Goal: Task Accomplishment & Management: Manage account settings

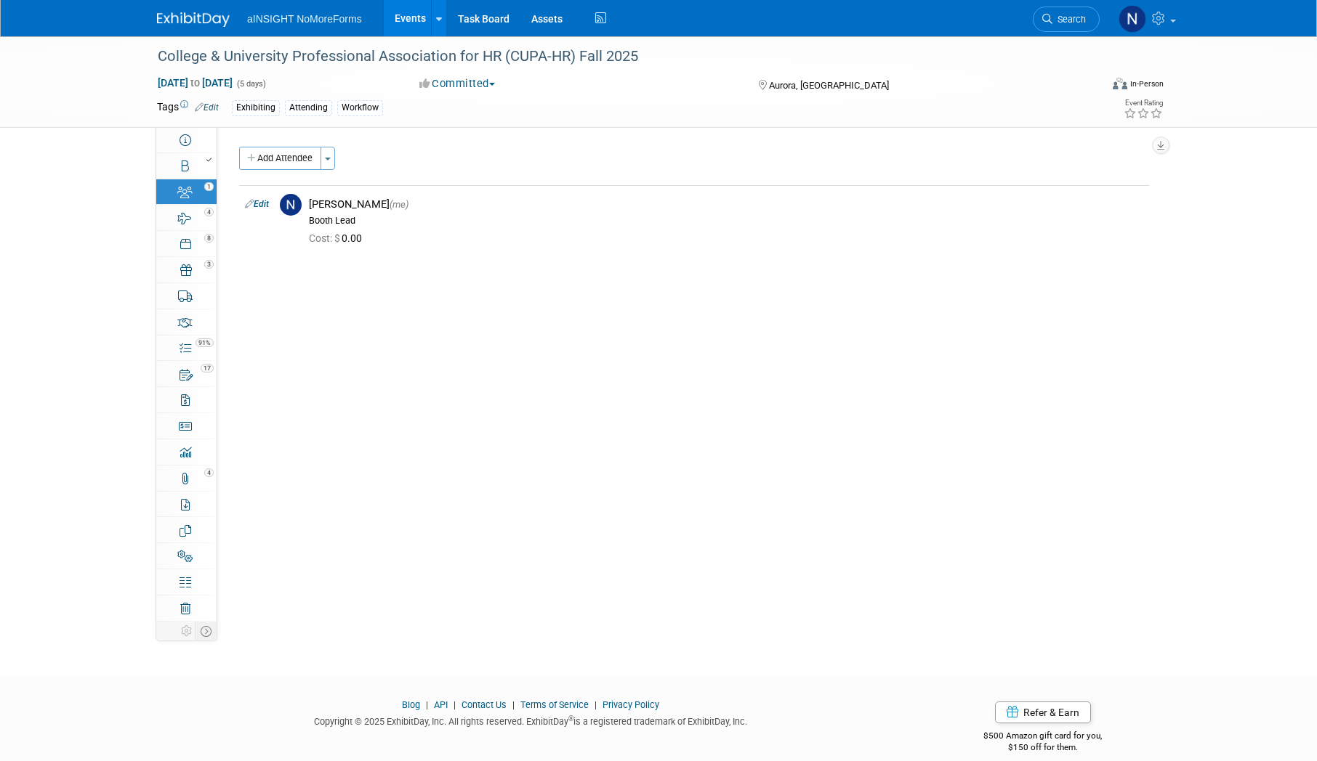
click at [418, 7] on link "Events" at bounding box center [410, 18] width 53 height 36
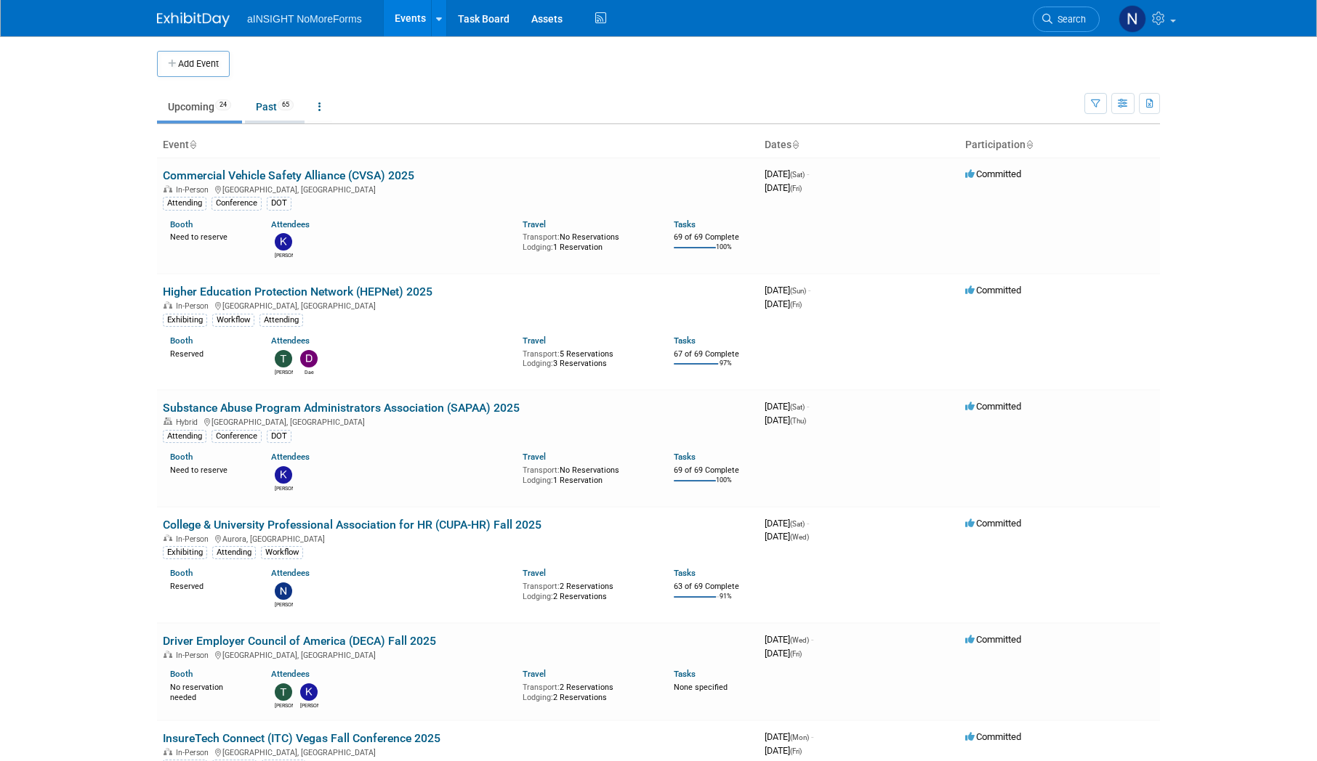
click at [264, 103] on link "Past 65" at bounding box center [275, 107] width 60 height 28
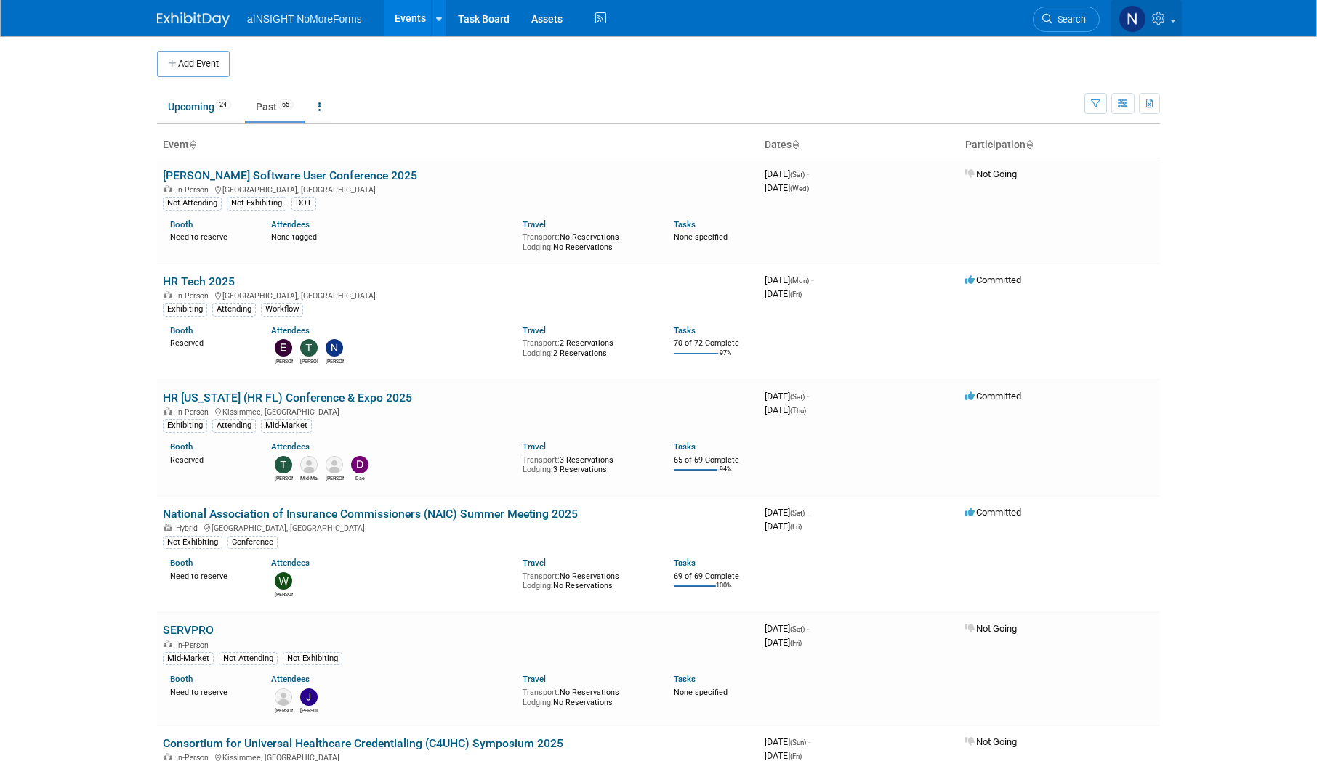
click at [1175, 17] on link at bounding box center [1145, 18] width 71 height 36
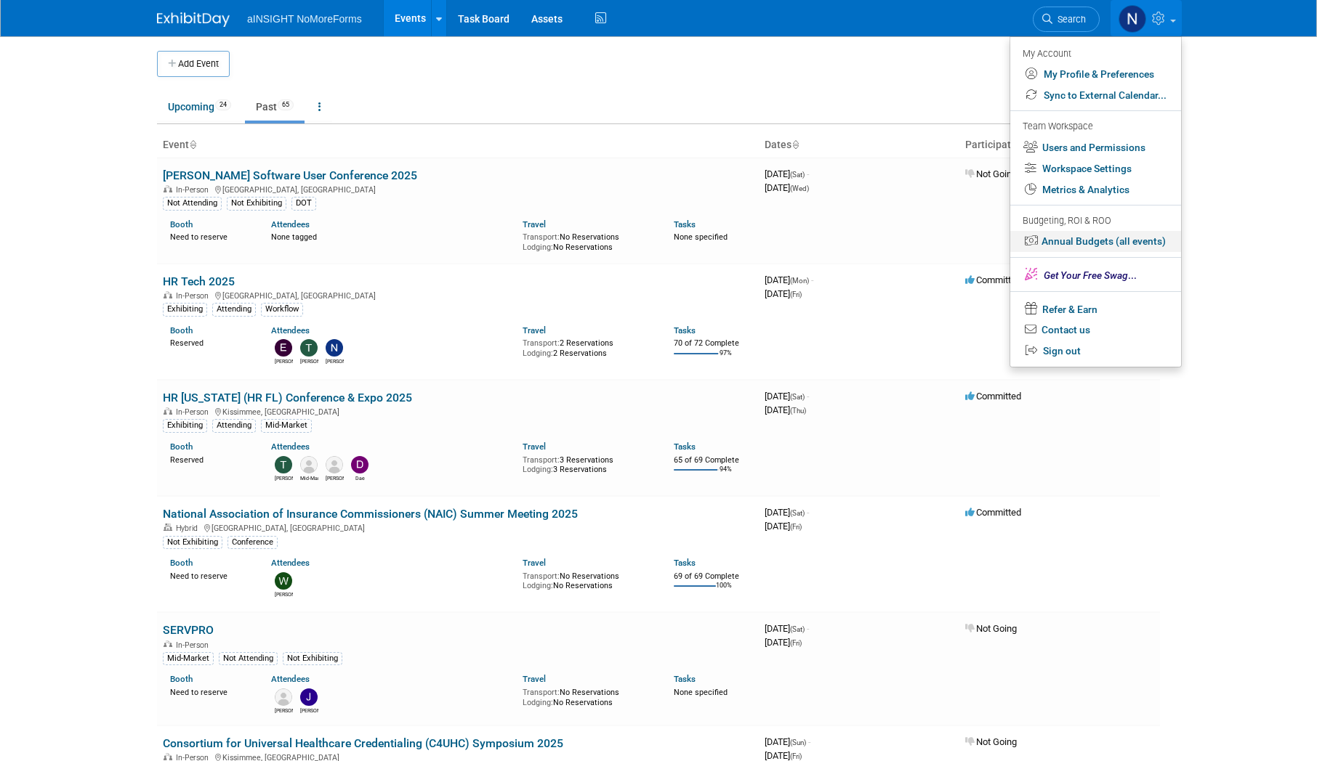
click at [1060, 238] on link "Annual Budgets (all events)" at bounding box center [1095, 241] width 171 height 21
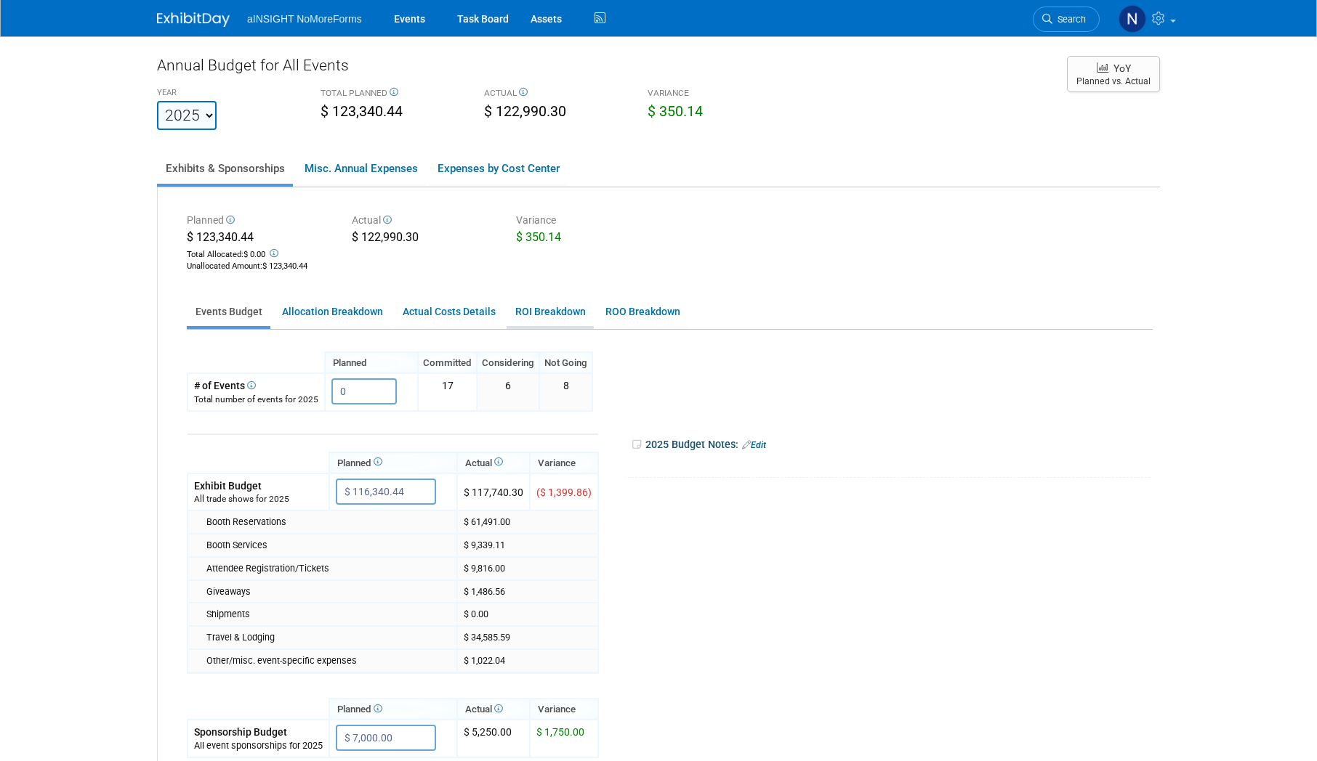
click at [528, 320] on link "ROI Breakdown" at bounding box center [549, 312] width 87 height 28
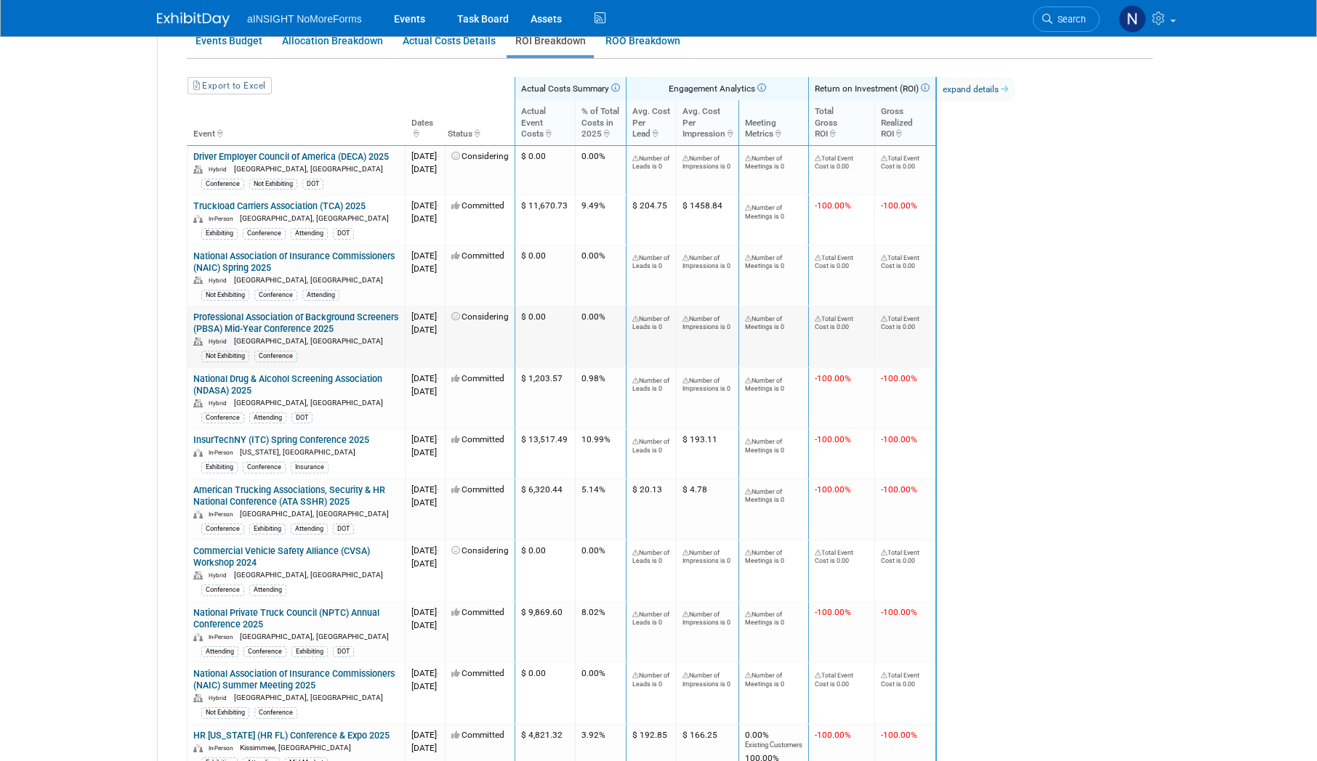
scroll to position [291, 0]
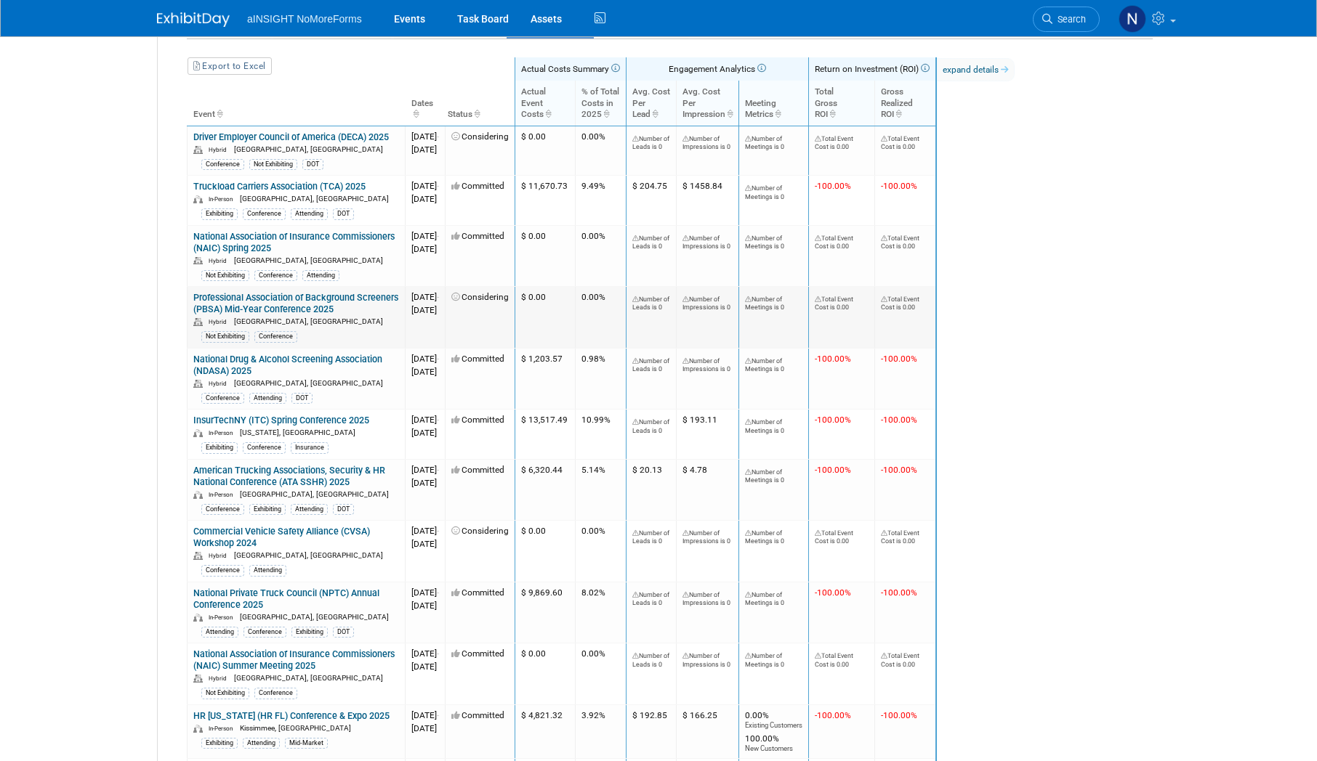
click at [868, 307] on div "Total Event Cost is 0.00" at bounding box center [842, 302] width 54 height 20
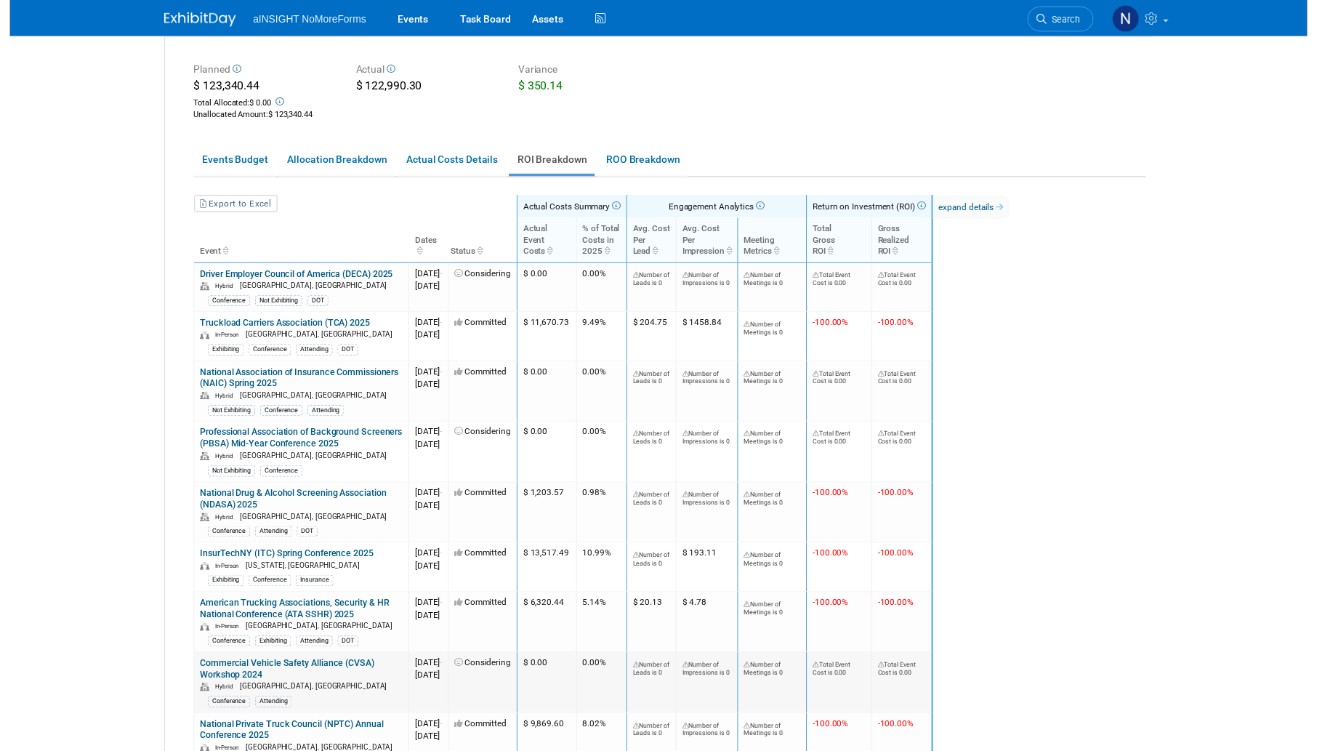
scroll to position [145, 0]
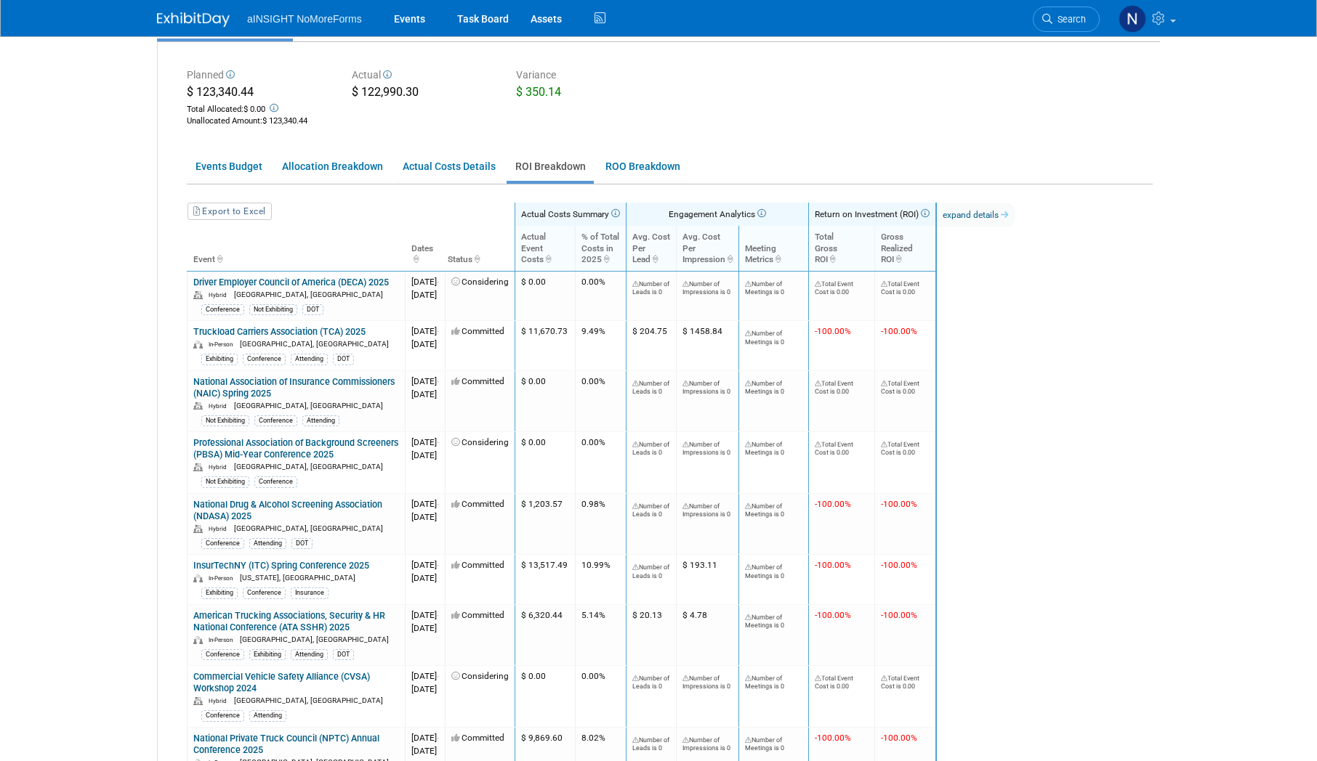
click at [676, 239] on th "Avg. Cost Per Lead" at bounding box center [651, 248] width 50 height 45
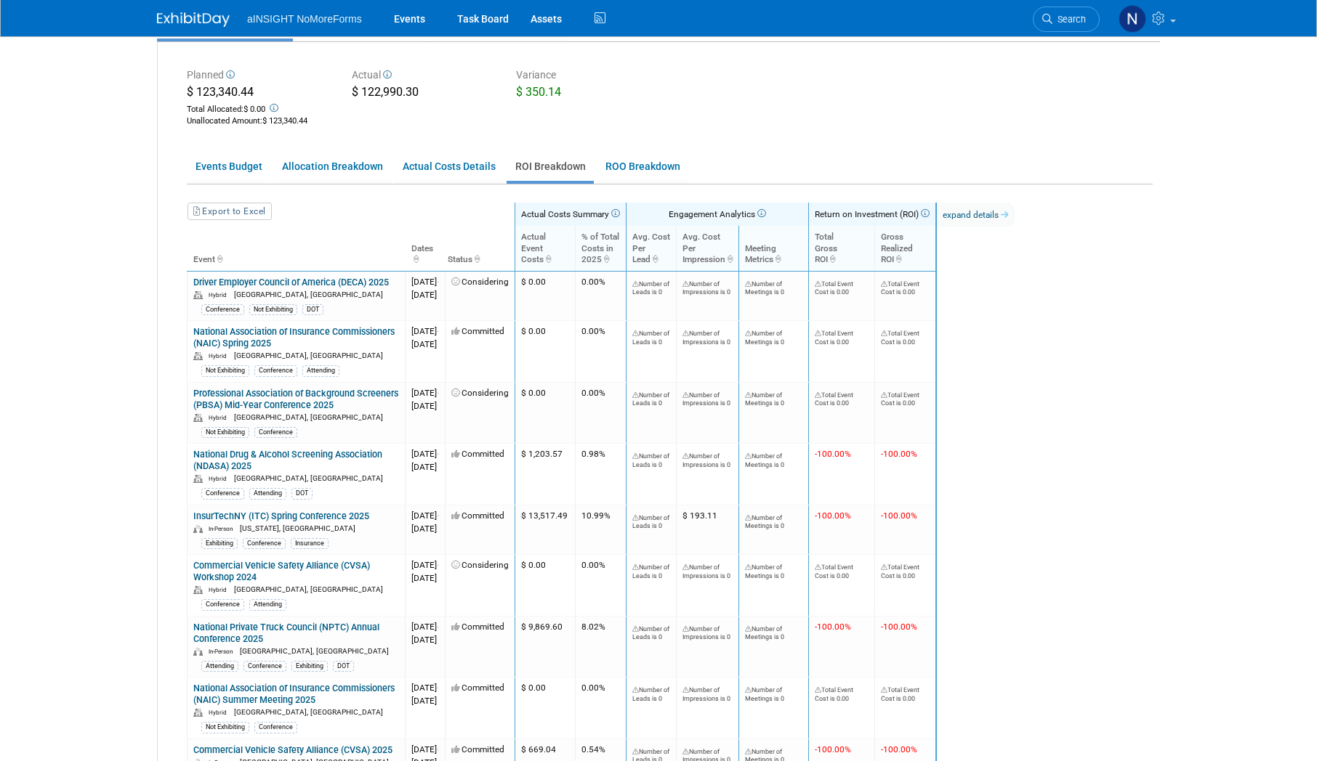
click at [676, 239] on th "Avg. Cost Per Lead" at bounding box center [651, 248] width 50 height 45
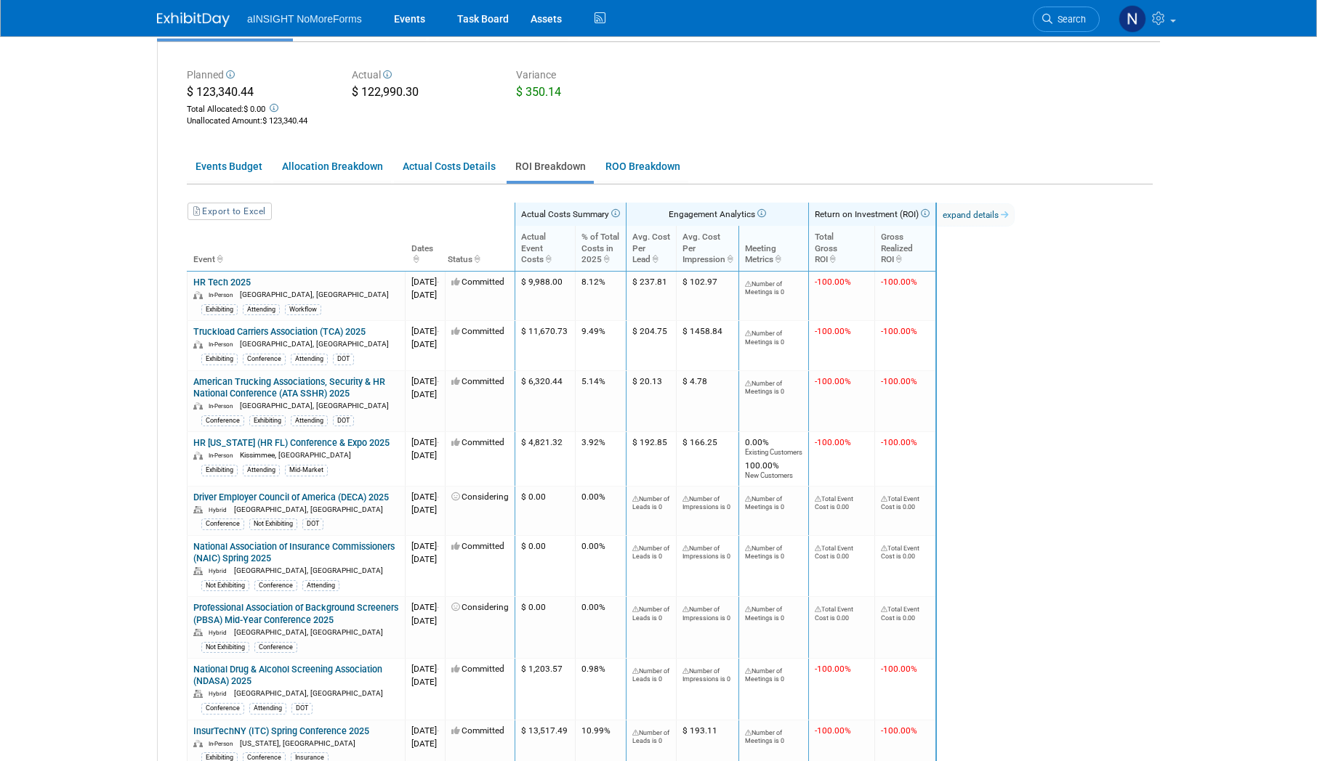
click at [766, 217] on icon at bounding box center [760, 213] width 11 height 9
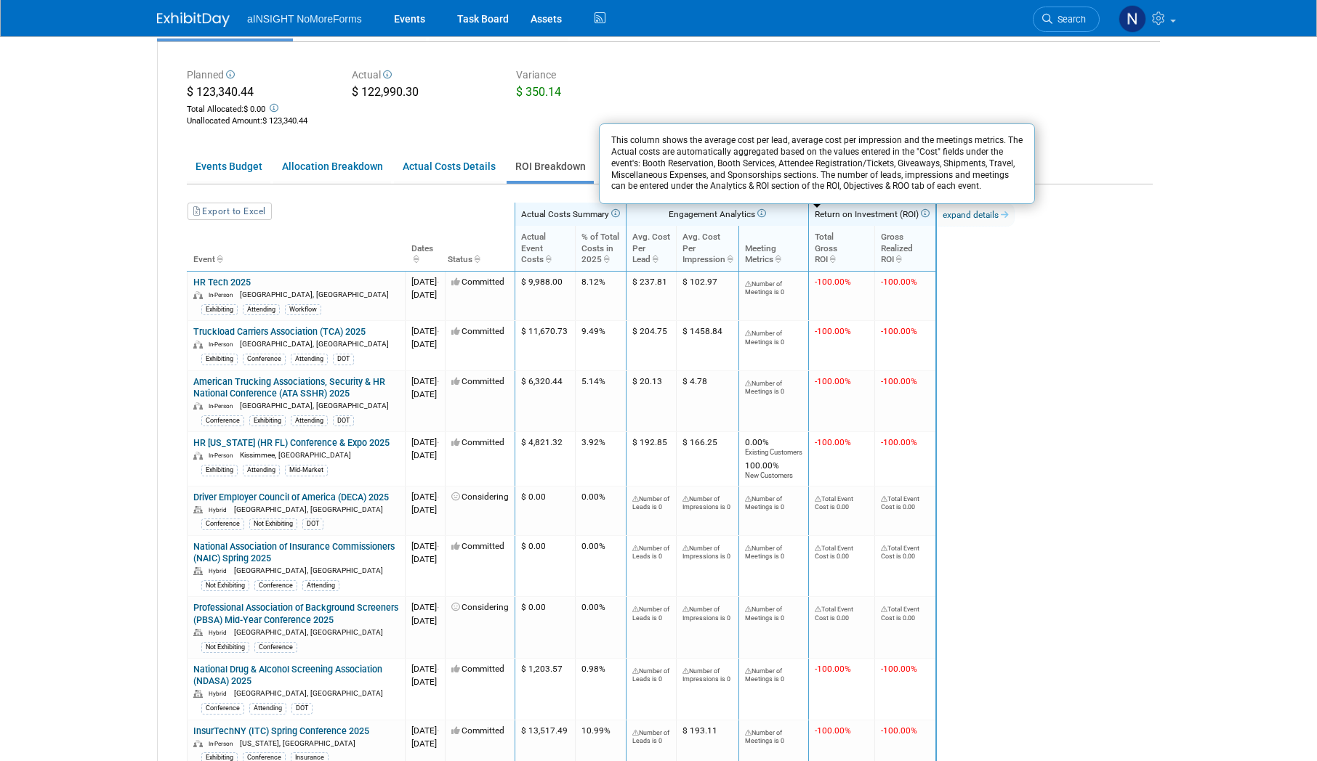
click at [766, 217] on icon at bounding box center [760, 213] width 11 height 9
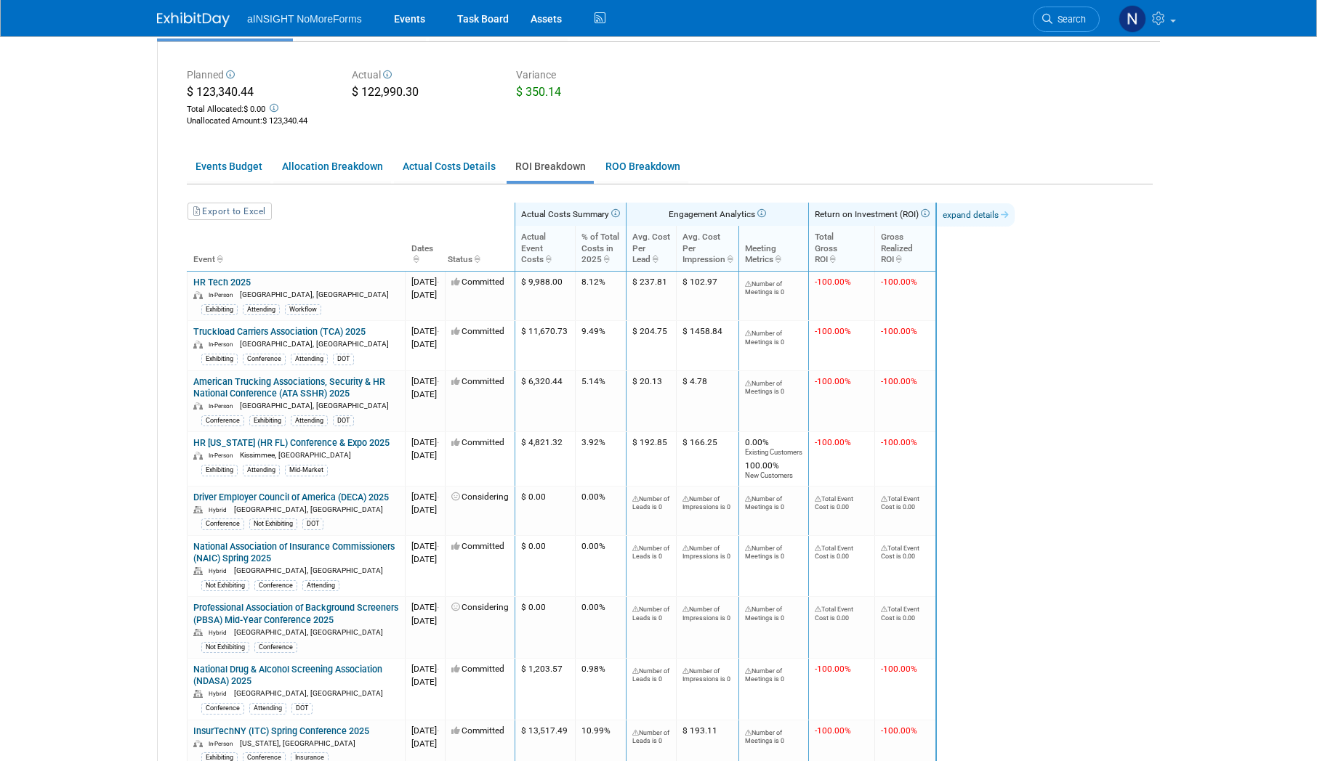
click at [1014, 211] on link "expand details" at bounding box center [976, 214] width 78 height 23
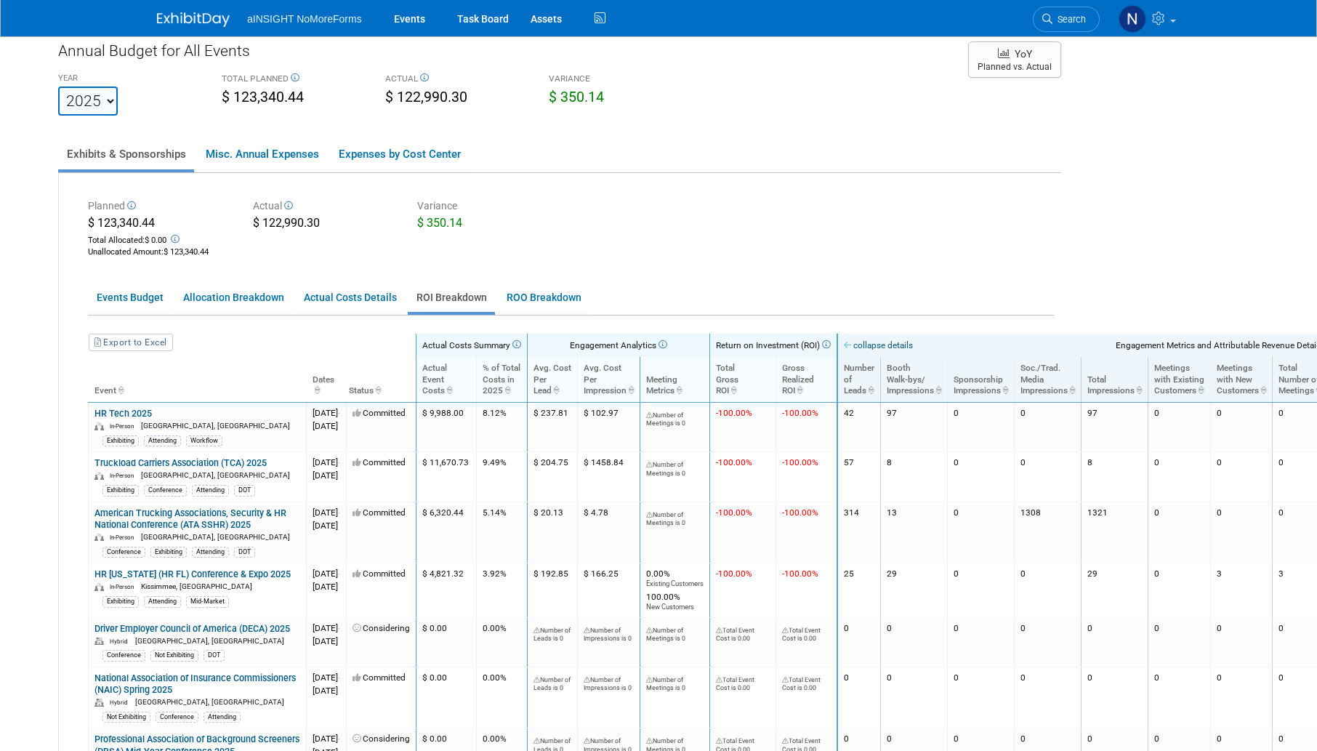
scroll to position [0, 99]
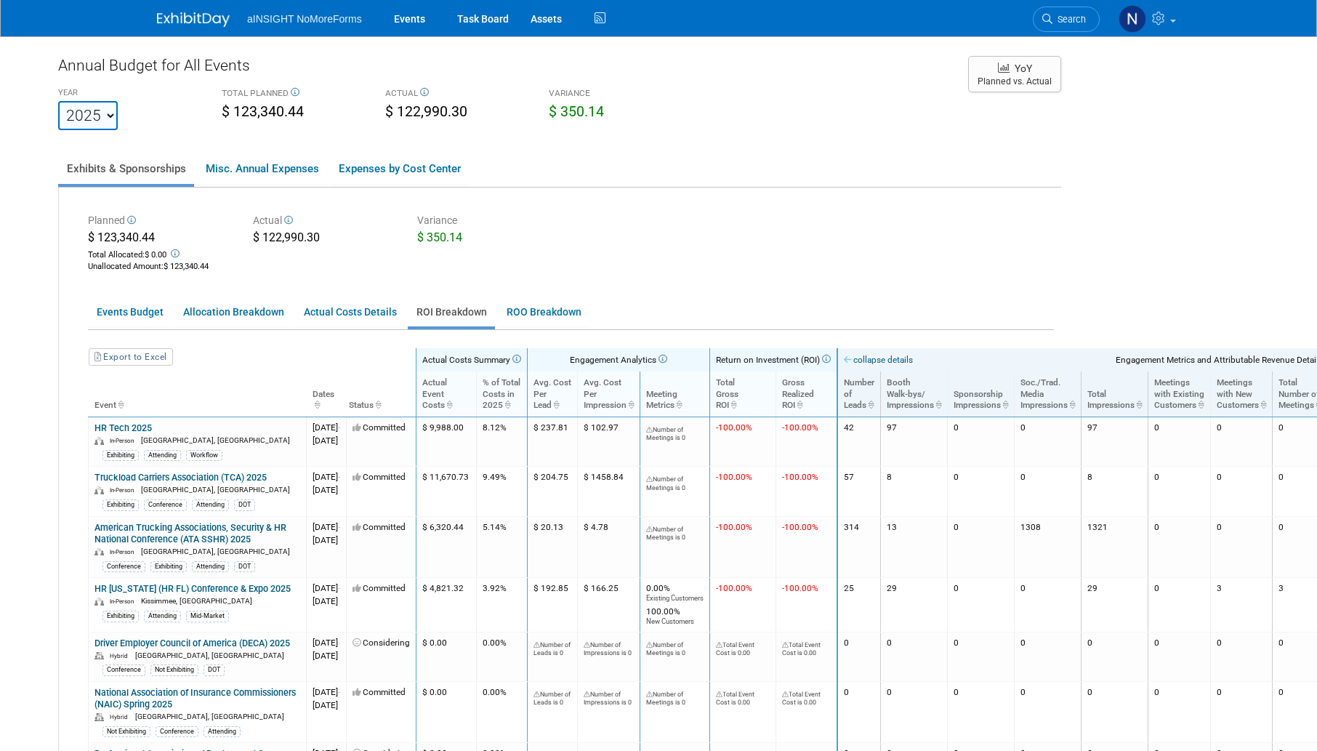
click at [65, 115] on select "2022 2023 2024 2025 2026 2027 2028 2029 2030 2031" at bounding box center [88, 115] width 60 height 29
select select "2024"
click at [58, 101] on select "2022 2023 2024 2025 2026 2027 2028 2029 2030 2031" at bounding box center [88, 115] width 60 height 29
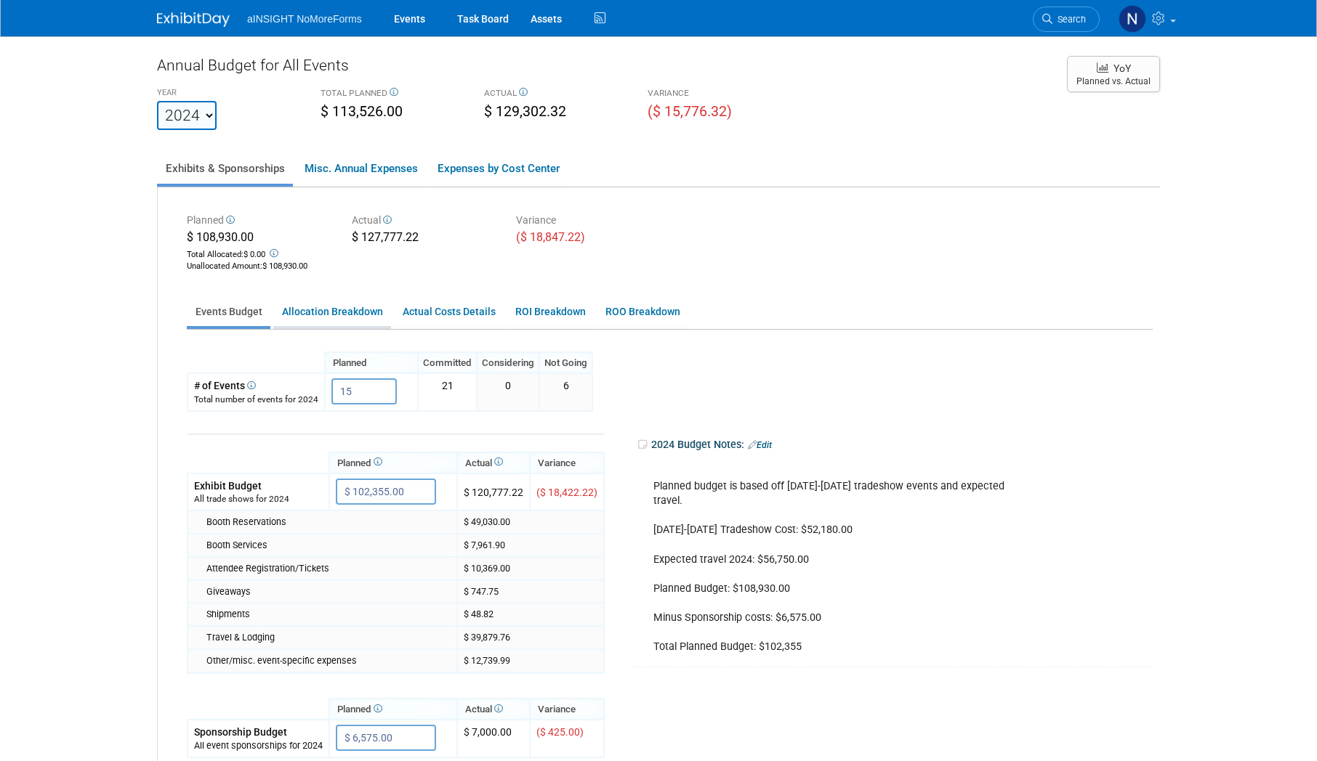
click at [323, 326] on link "Allocation Breakdown" at bounding box center [332, 312] width 118 height 28
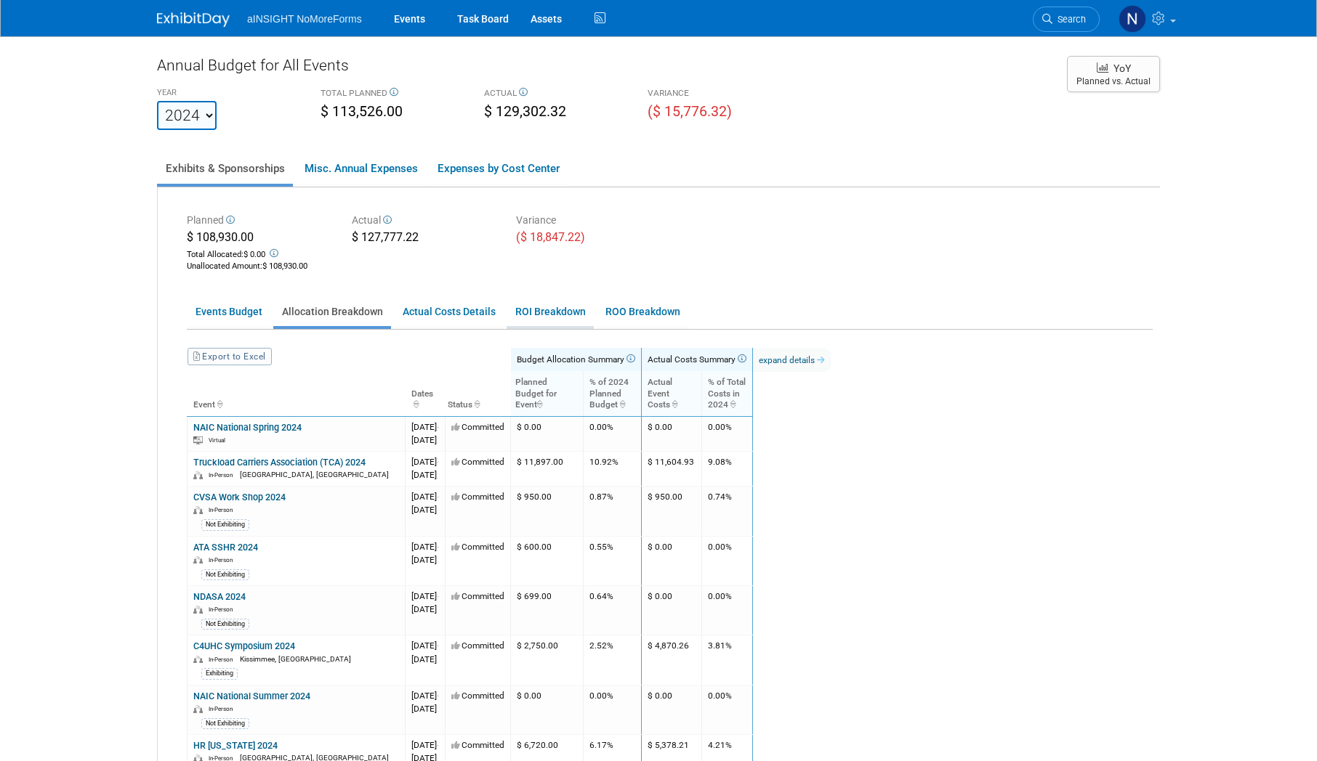
click at [533, 306] on link "ROI Breakdown" at bounding box center [549, 312] width 87 height 28
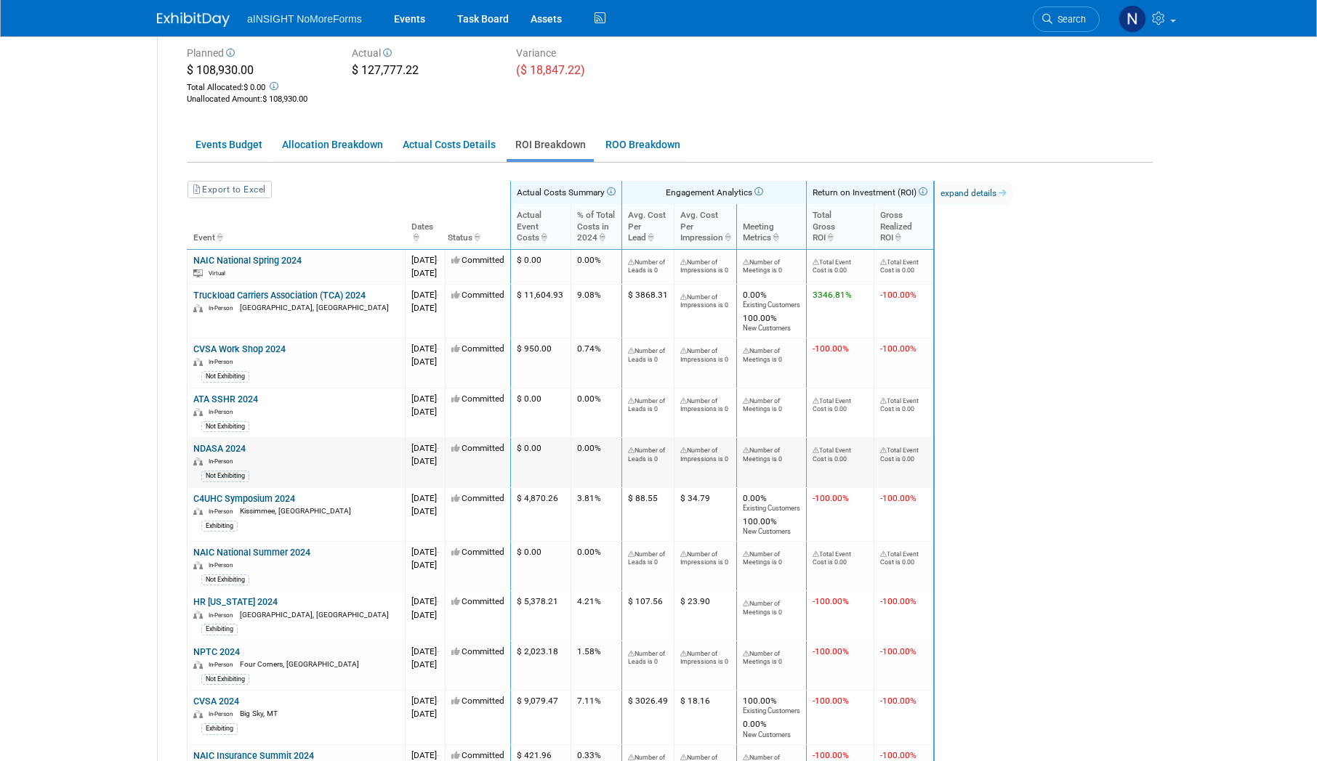
scroll to position [130, 0]
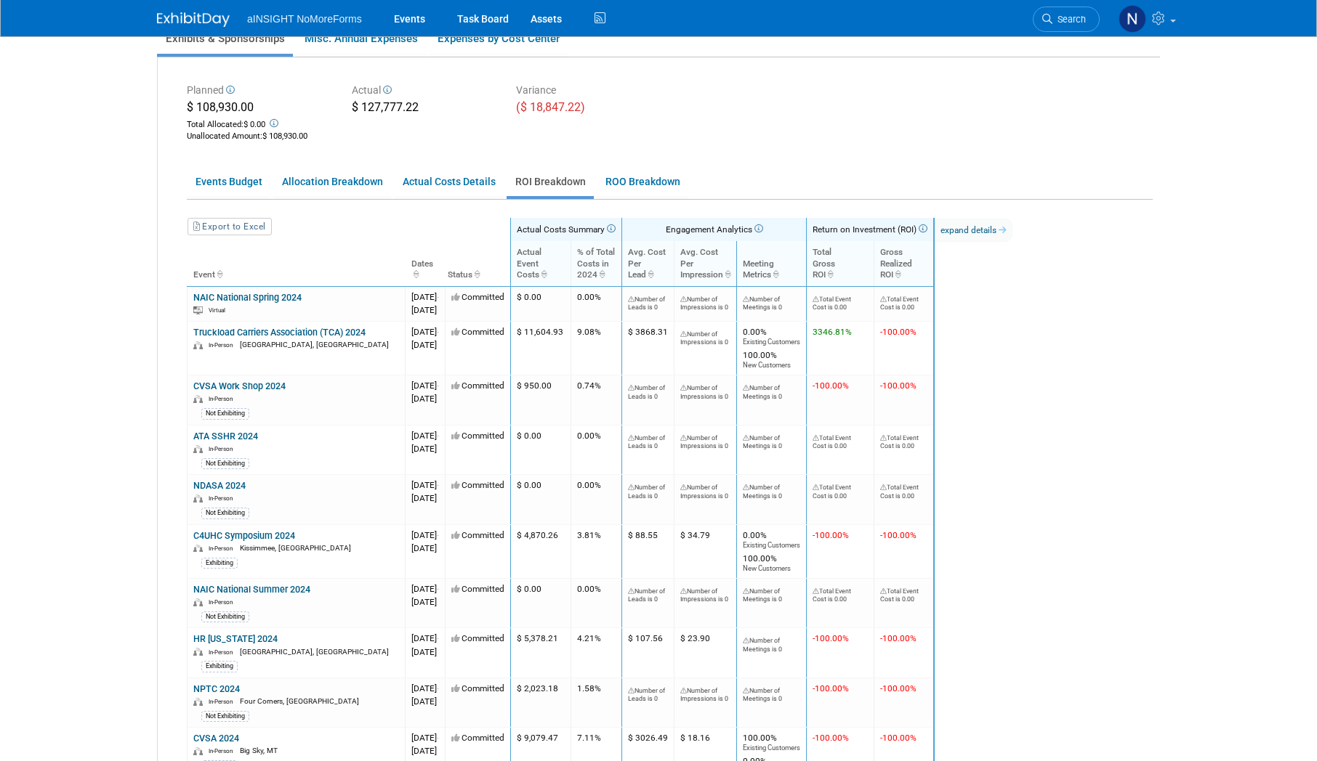
click at [570, 182] on link "ROI Breakdown" at bounding box center [549, 182] width 87 height 28
click at [636, 182] on link "ROO Breakdown" at bounding box center [643, 182] width 92 height 28
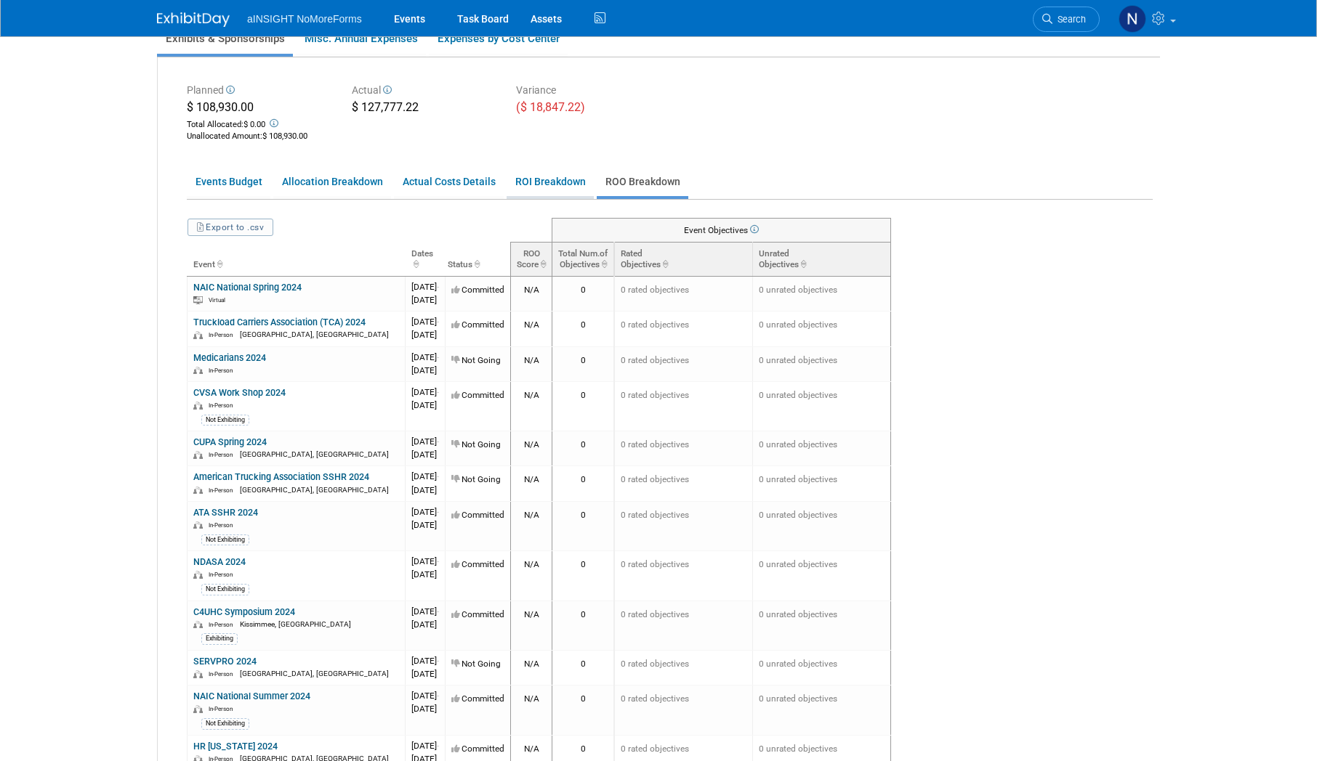
click at [523, 174] on link "ROI Breakdown" at bounding box center [549, 182] width 87 height 28
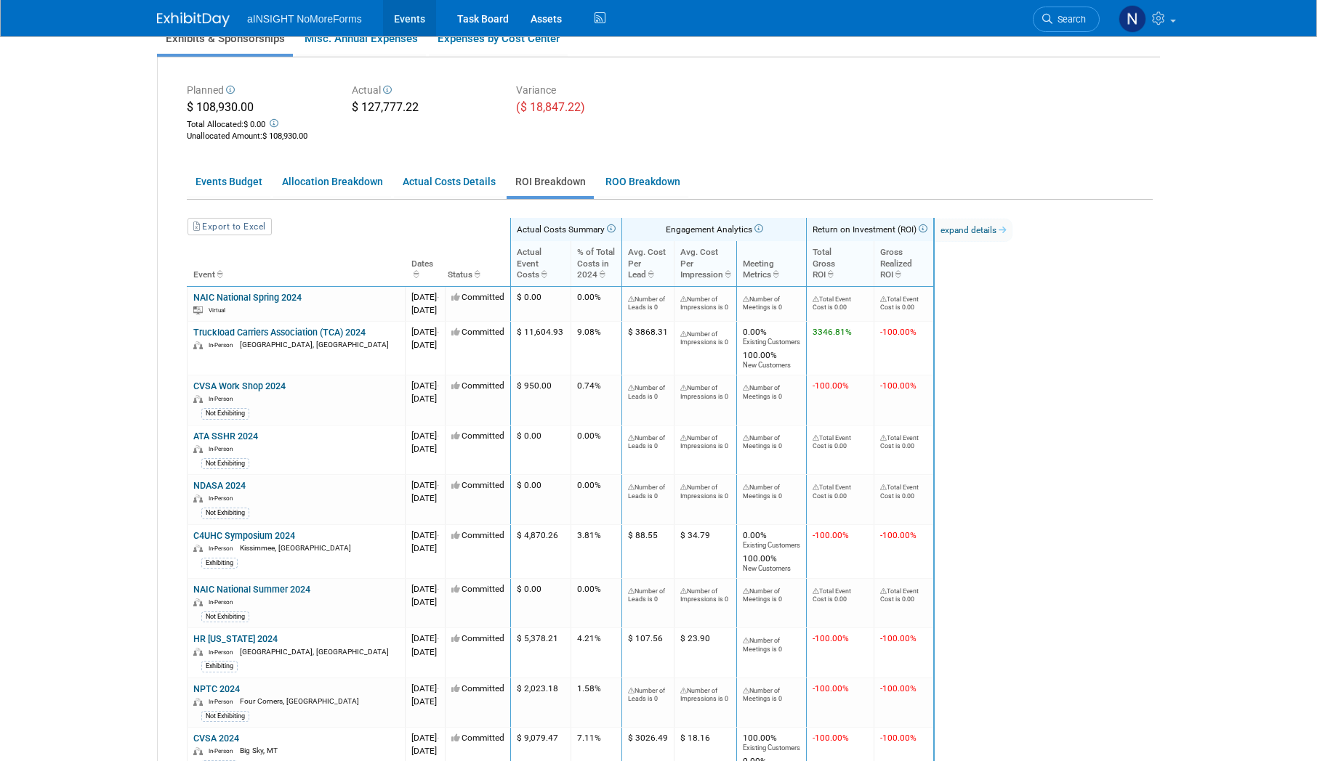
click at [413, 18] on link "Events" at bounding box center [409, 18] width 53 height 36
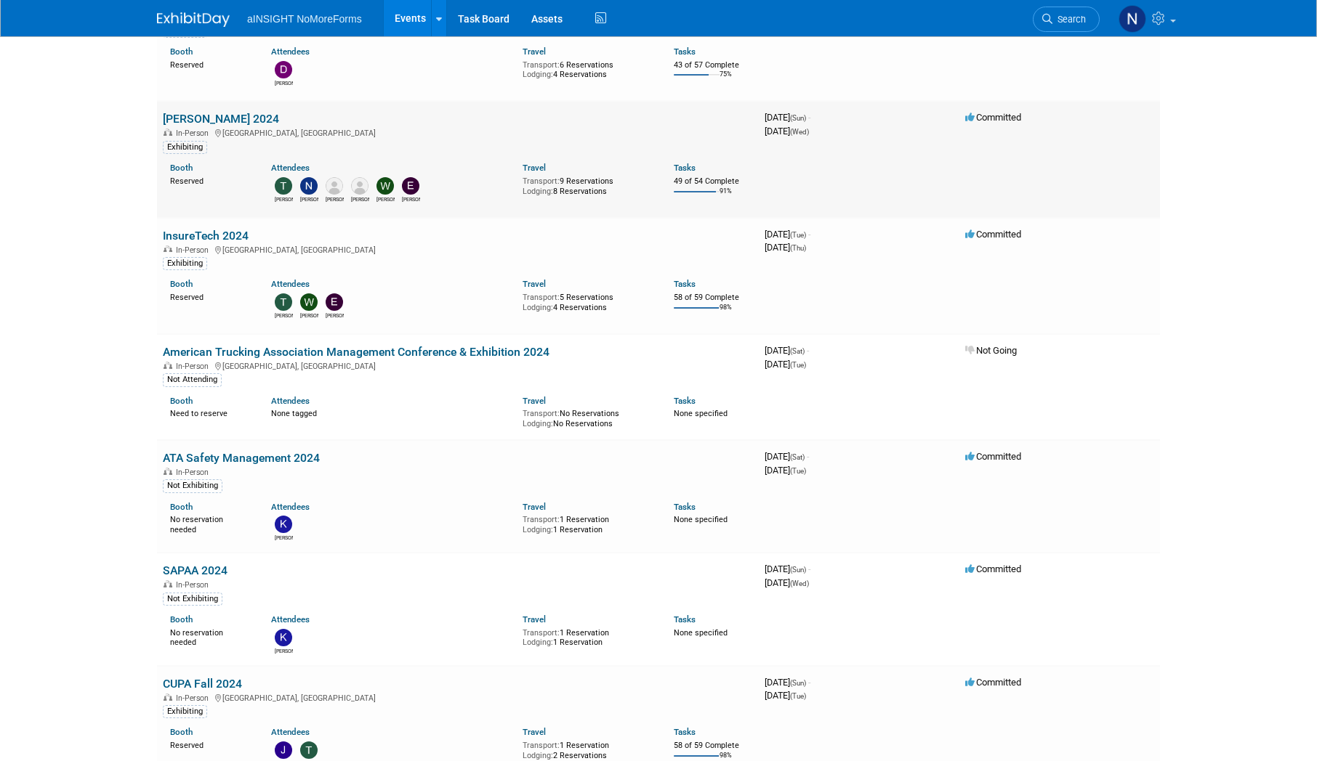
scroll to position [2470, 0]
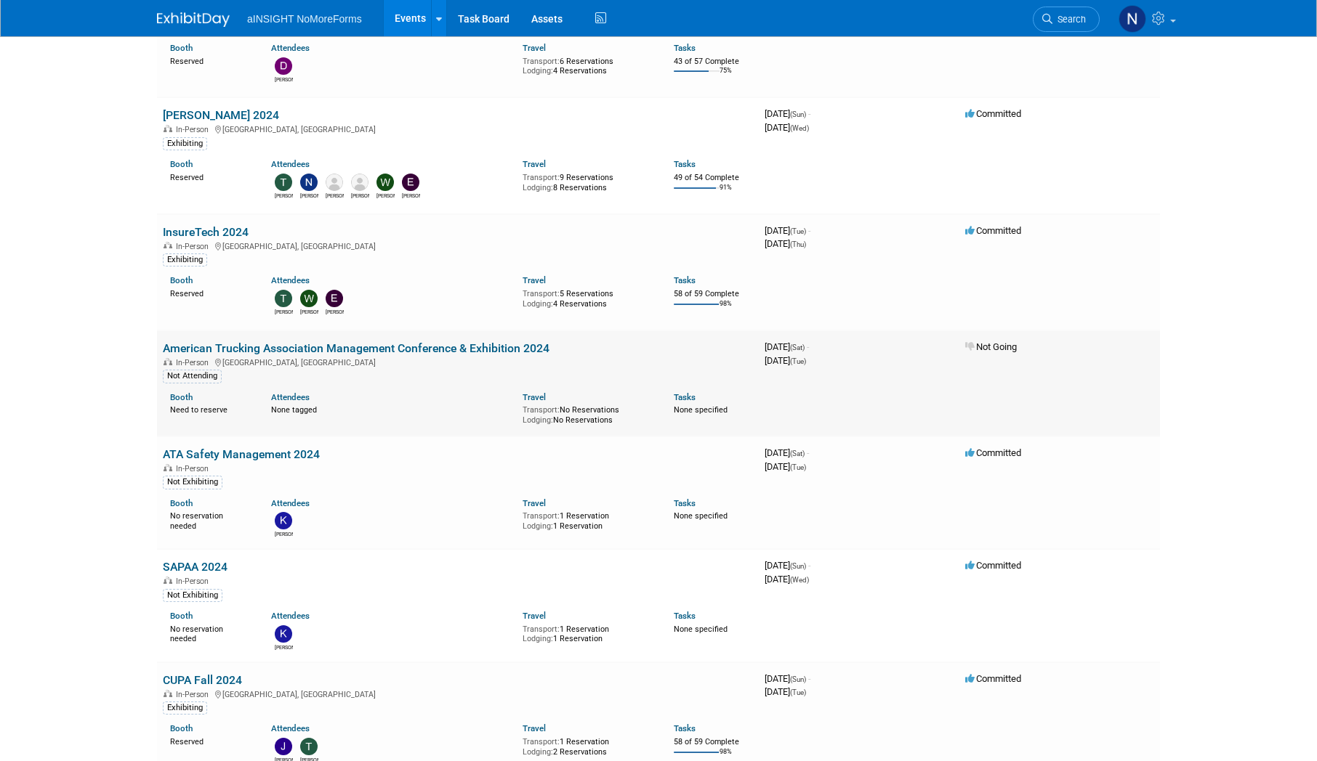
click at [377, 350] on link "American Trucking Association Management Conference & Exhibition 2024" at bounding box center [356, 349] width 387 height 14
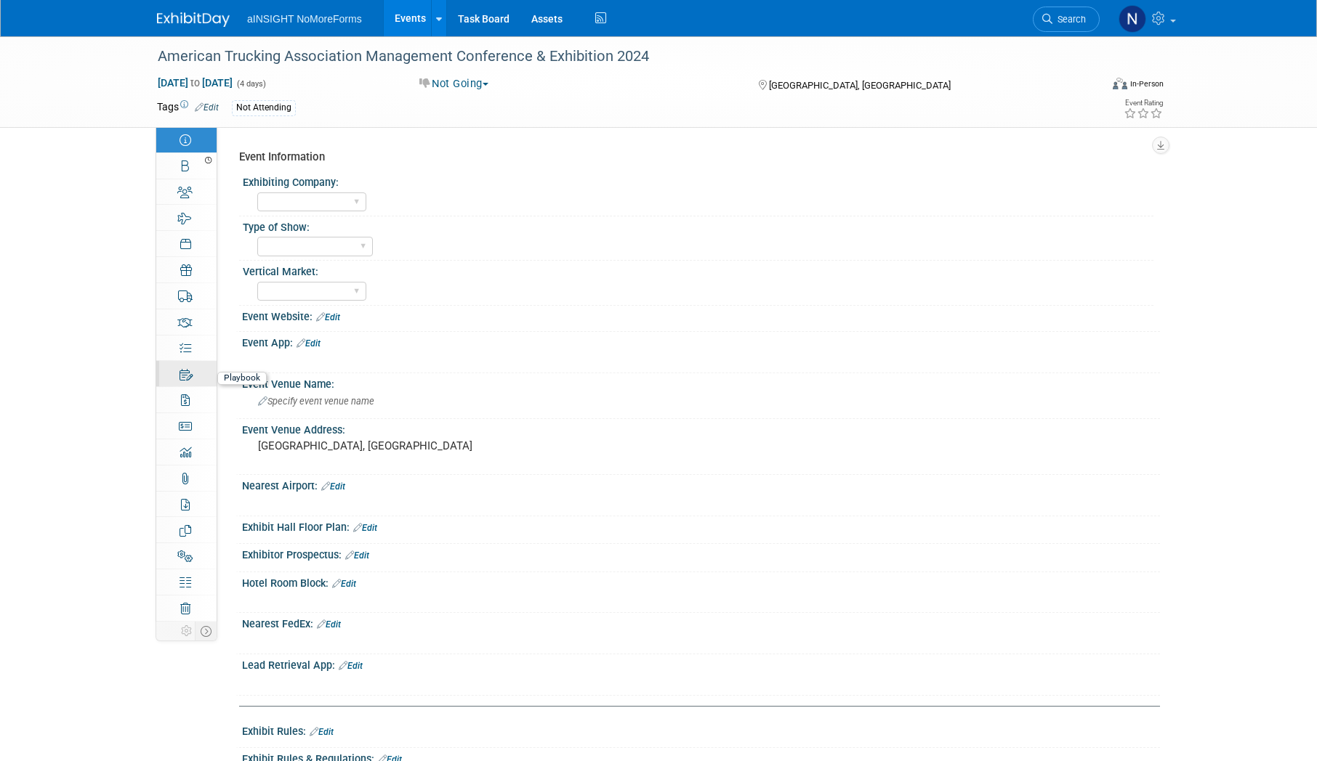
click at [181, 376] on icon at bounding box center [186, 375] width 14 height 12
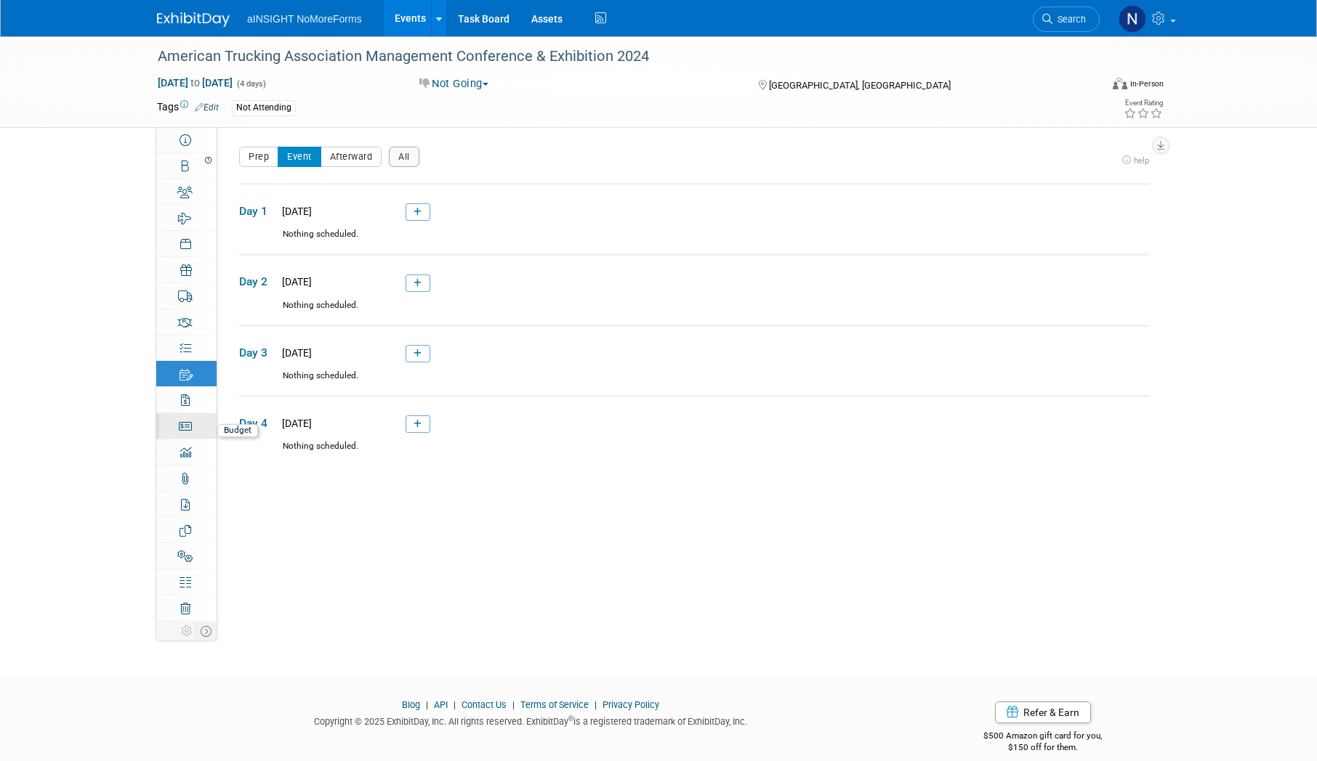
click at [181, 417] on link "Budget" at bounding box center [186, 425] width 60 height 25
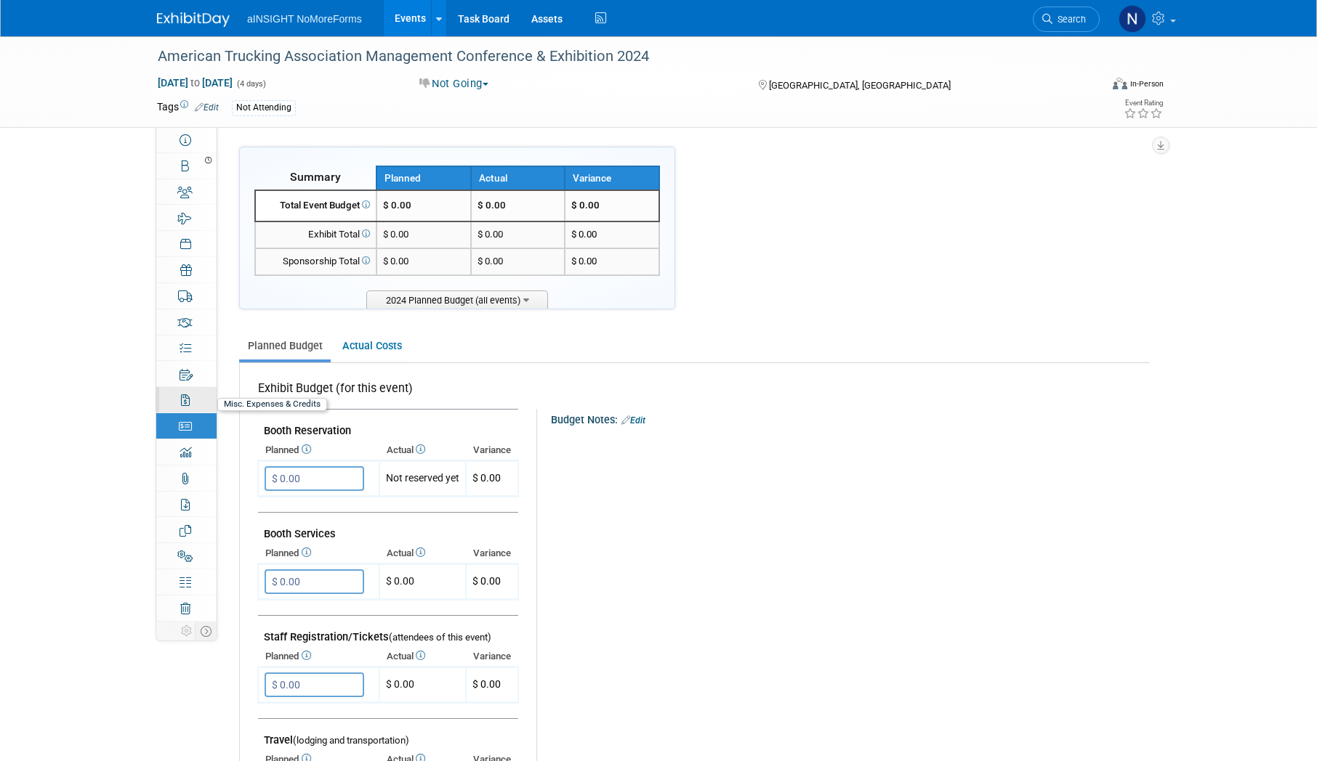
click at [182, 406] on icon at bounding box center [185, 401] width 9 height 12
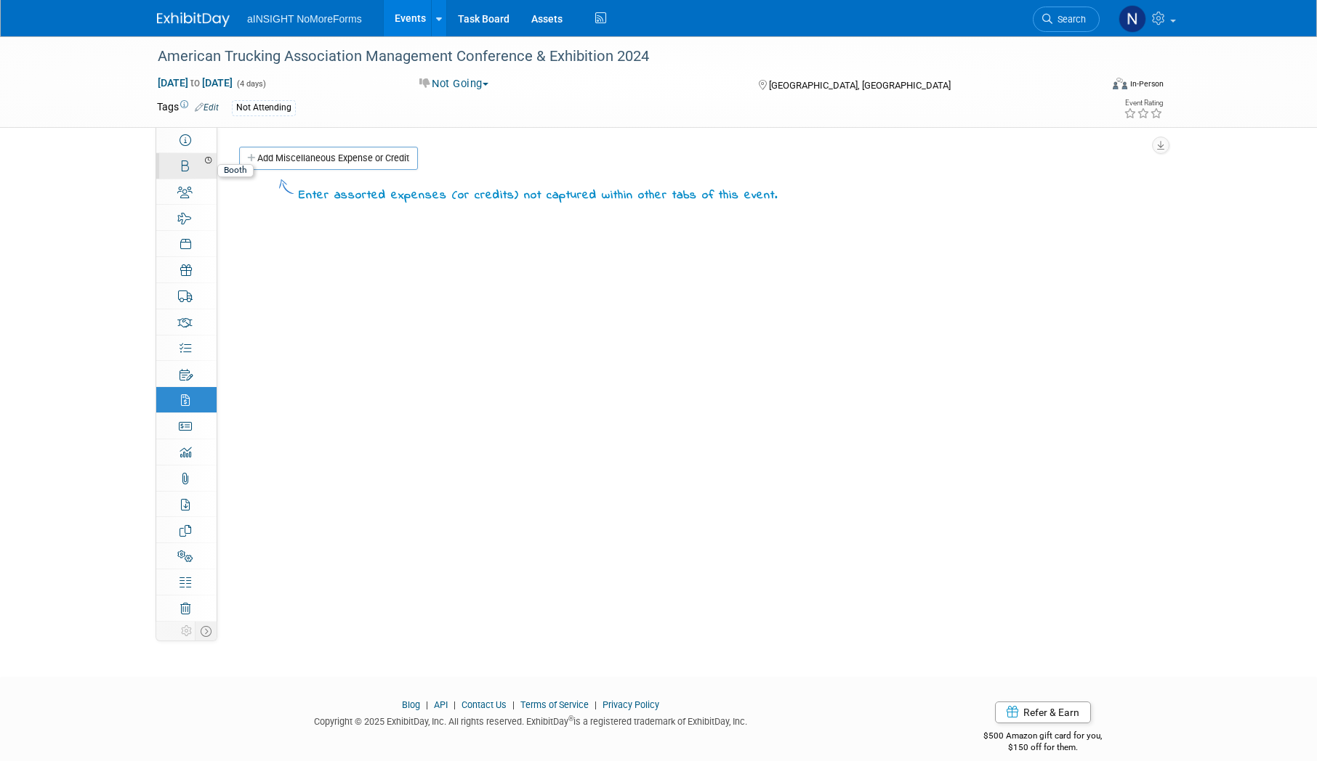
click at [187, 171] on icon at bounding box center [185, 167] width 7 height 12
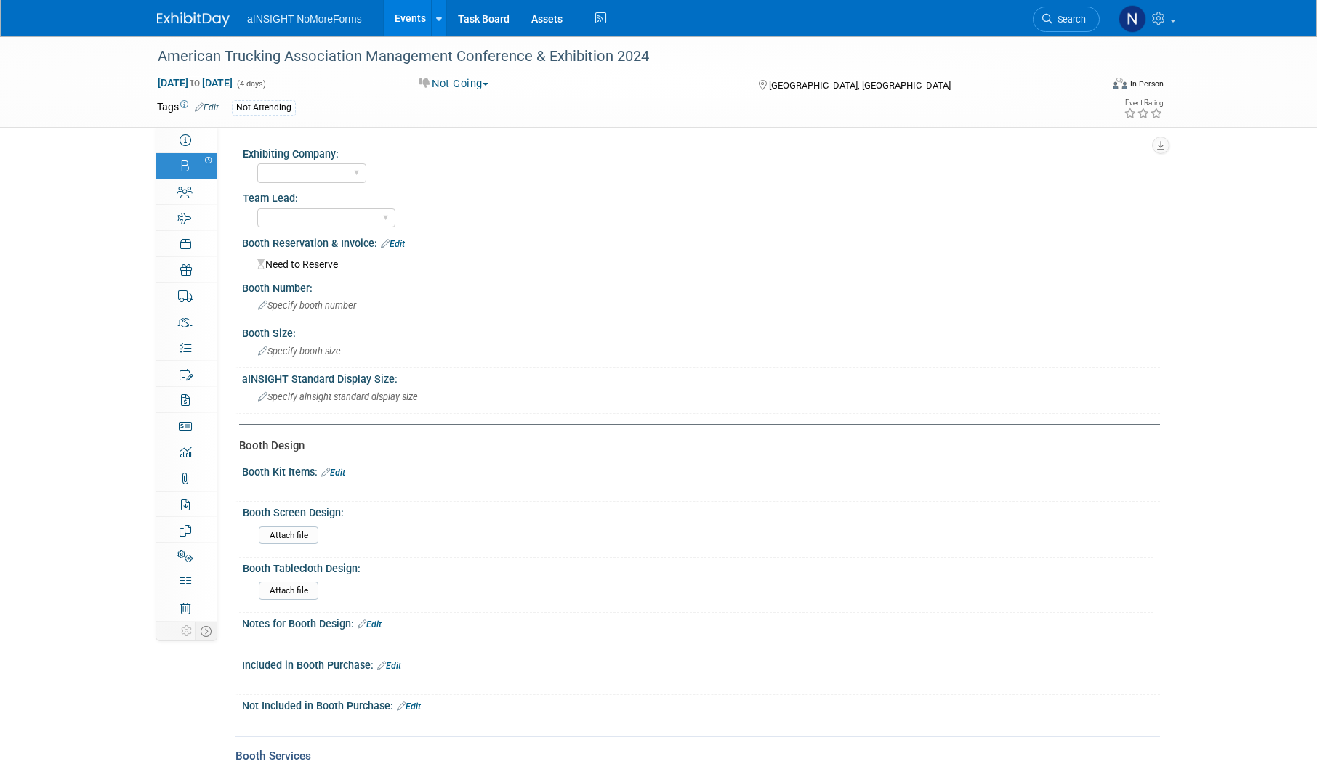
click at [405, 26] on link "Events" at bounding box center [410, 18] width 53 height 36
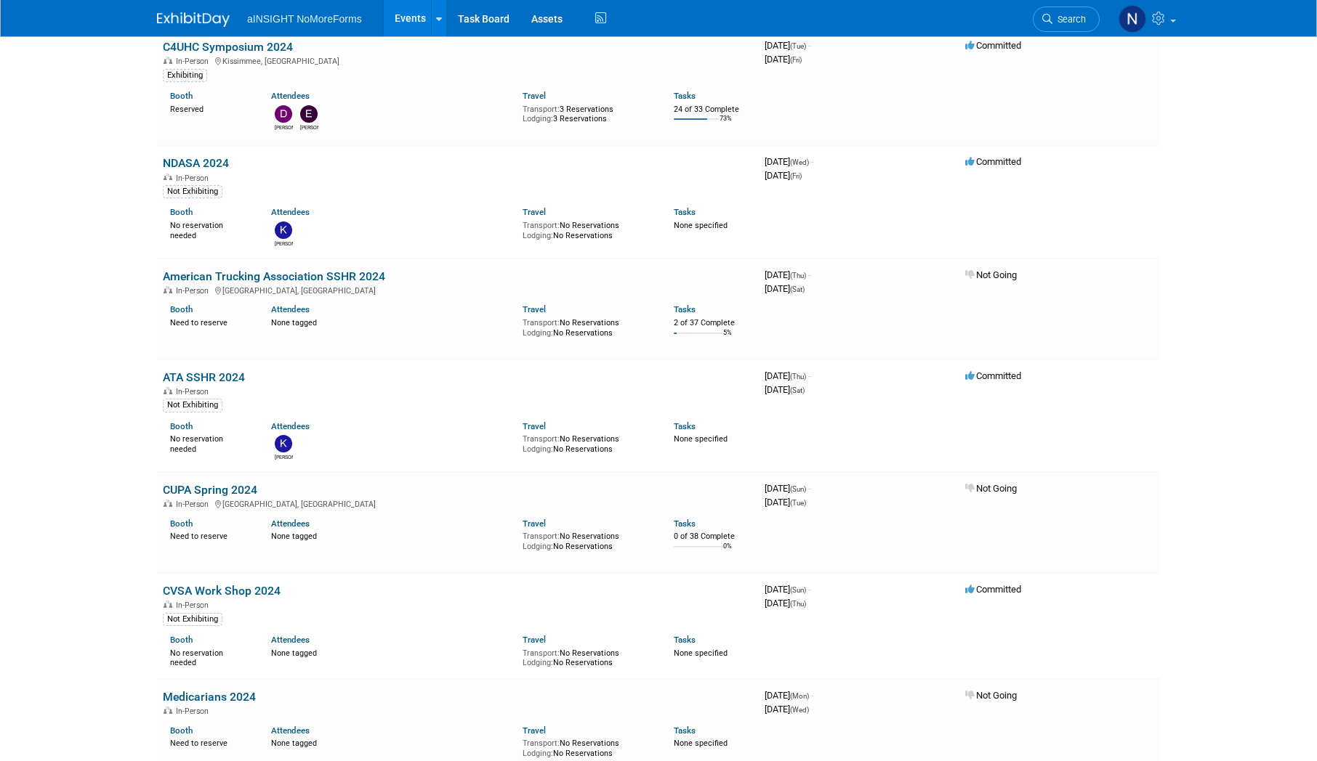
scroll to position [4069, 0]
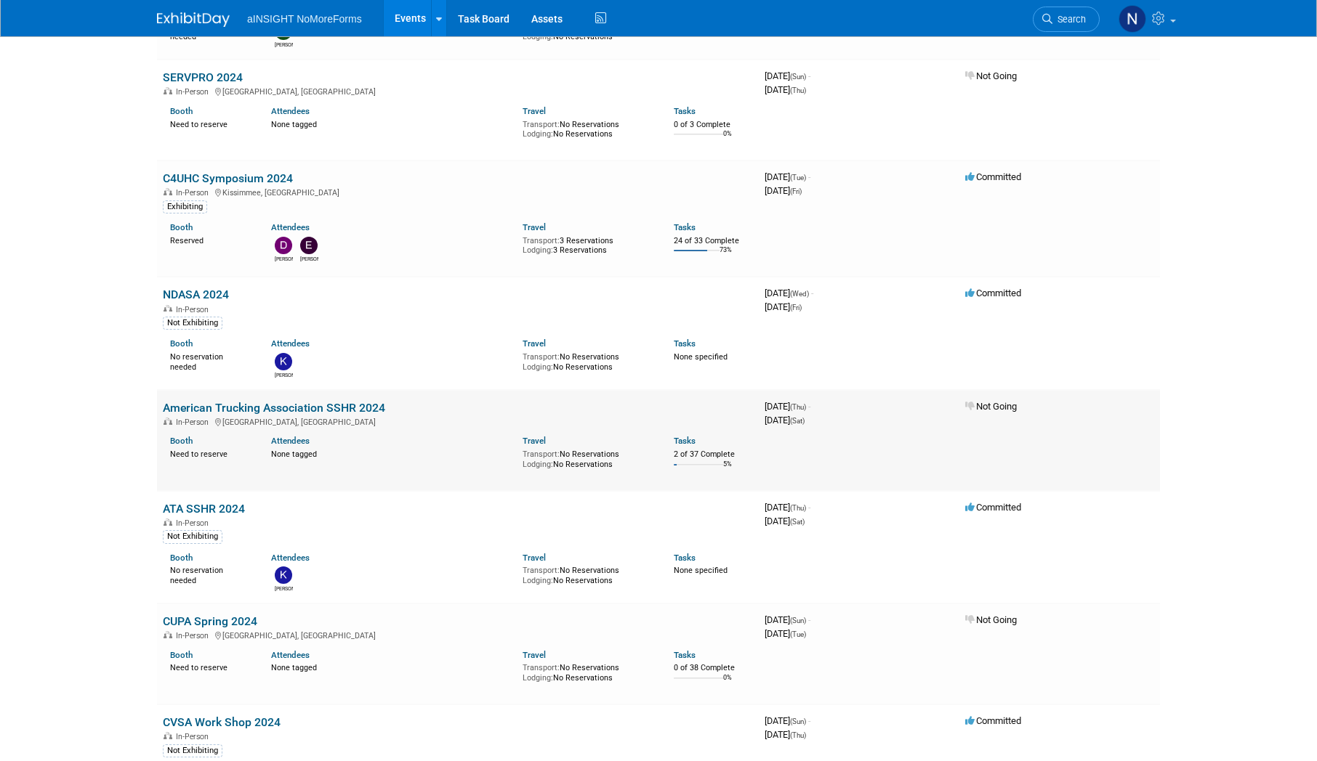
click at [324, 417] on div "In-Person [GEOGRAPHIC_DATA], [GEOGRAPHIC_DATA]" at bounding box center [458, 422] width 590 height 12
click at [324, 408] on link "American Trucking Association SSHR 2024" at bounding box center [274, 408] width 222 height 14
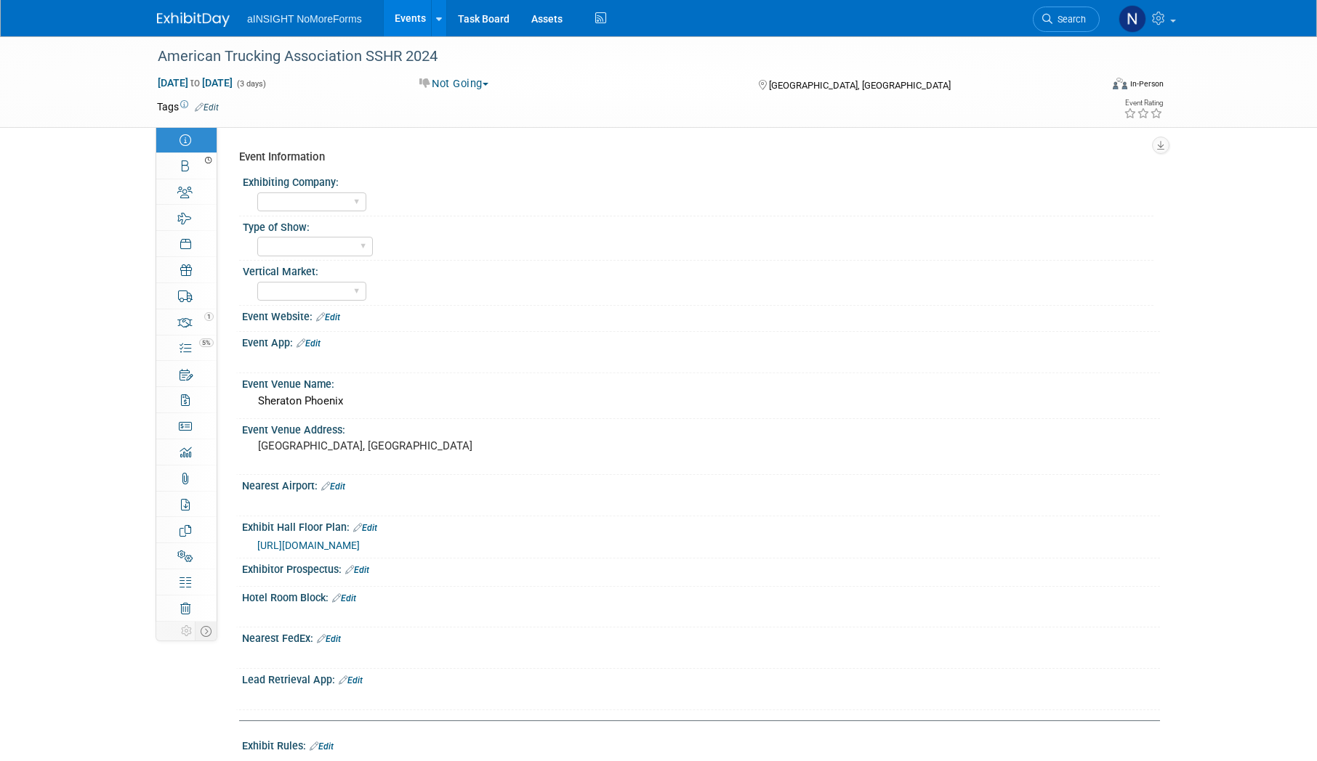
click at [404, 12] on link "Events" at bounding box center [410, 18] width 53 height 36
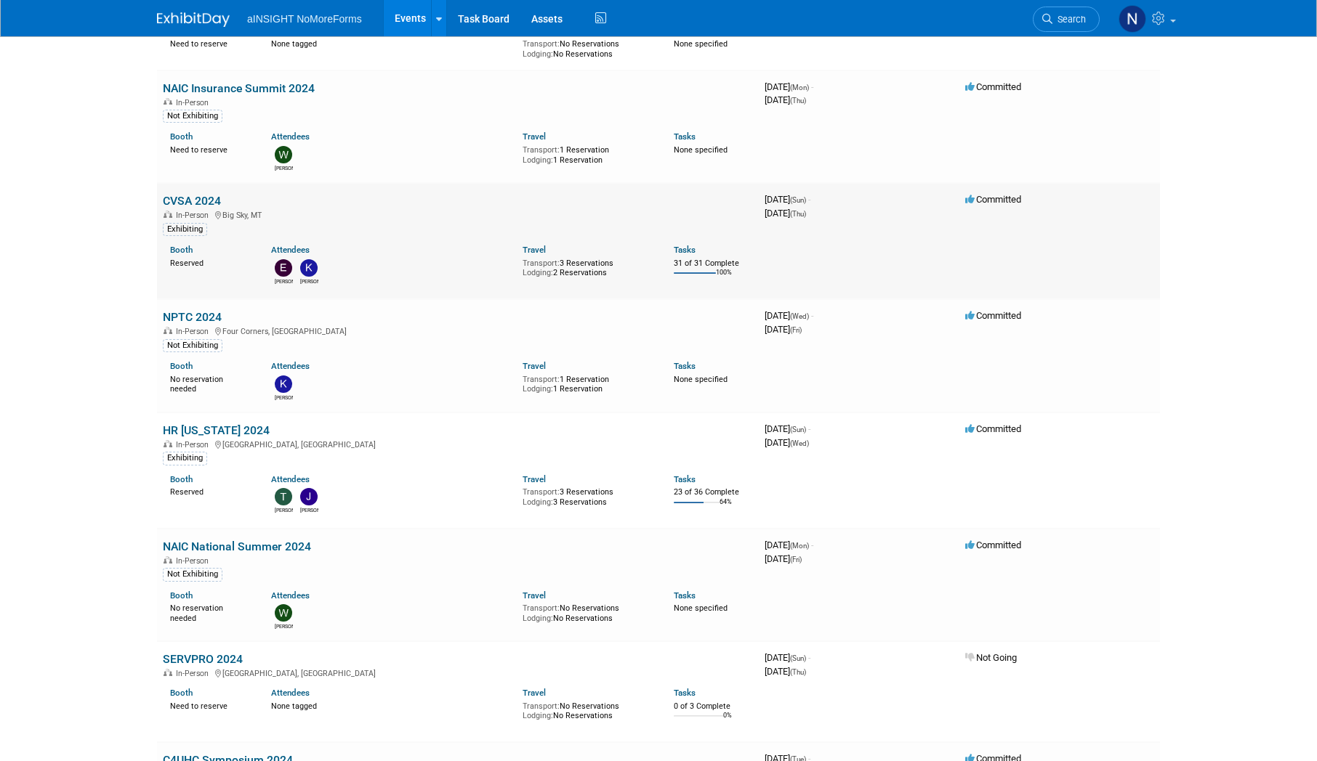
scroll to position [3488, 0]
click at [213, 432] on link "HR [US_STATE] 2024" at bounding box center [216, 430] width 107 height 14
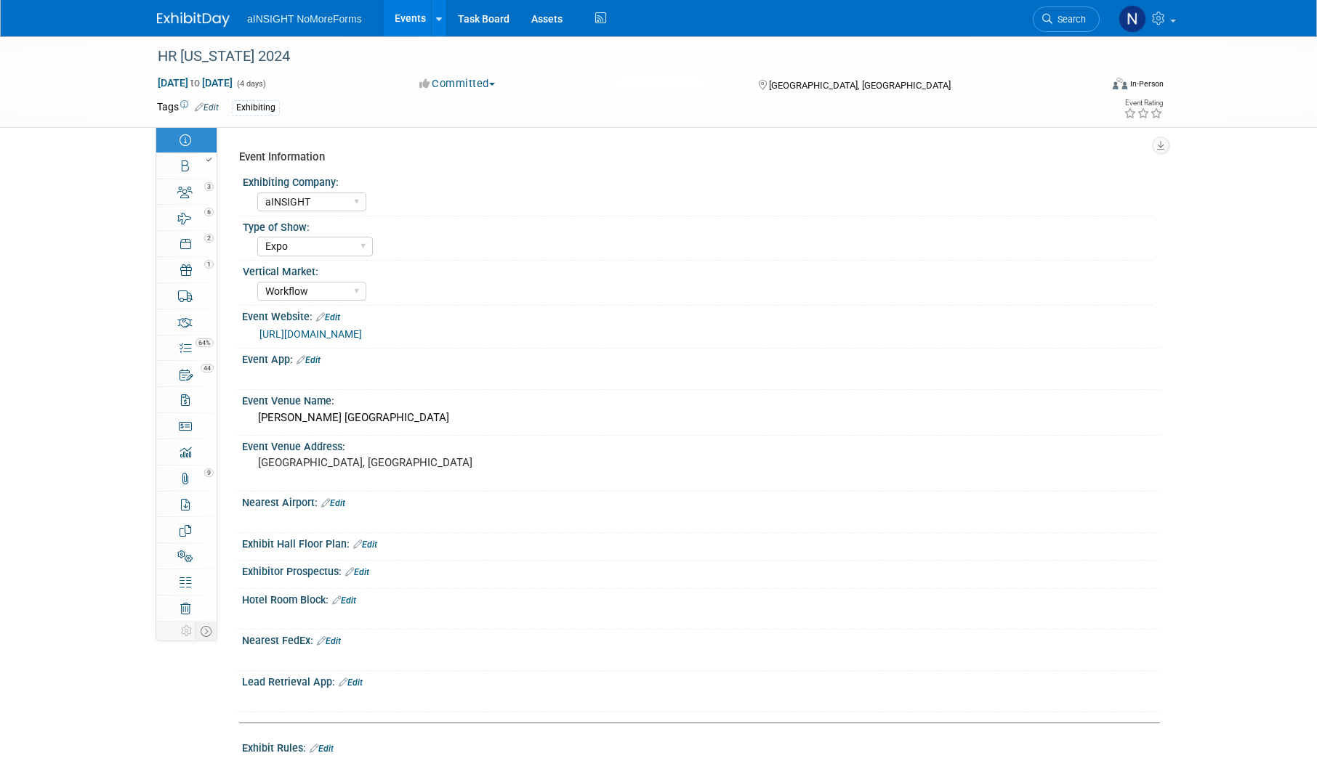
select select "aINSIGHT"
select select "Expo"
select select "Workflow"
click at [194, 377] on link "44 Playbook 44" at bounding box center [186, 373] width 60 height 25
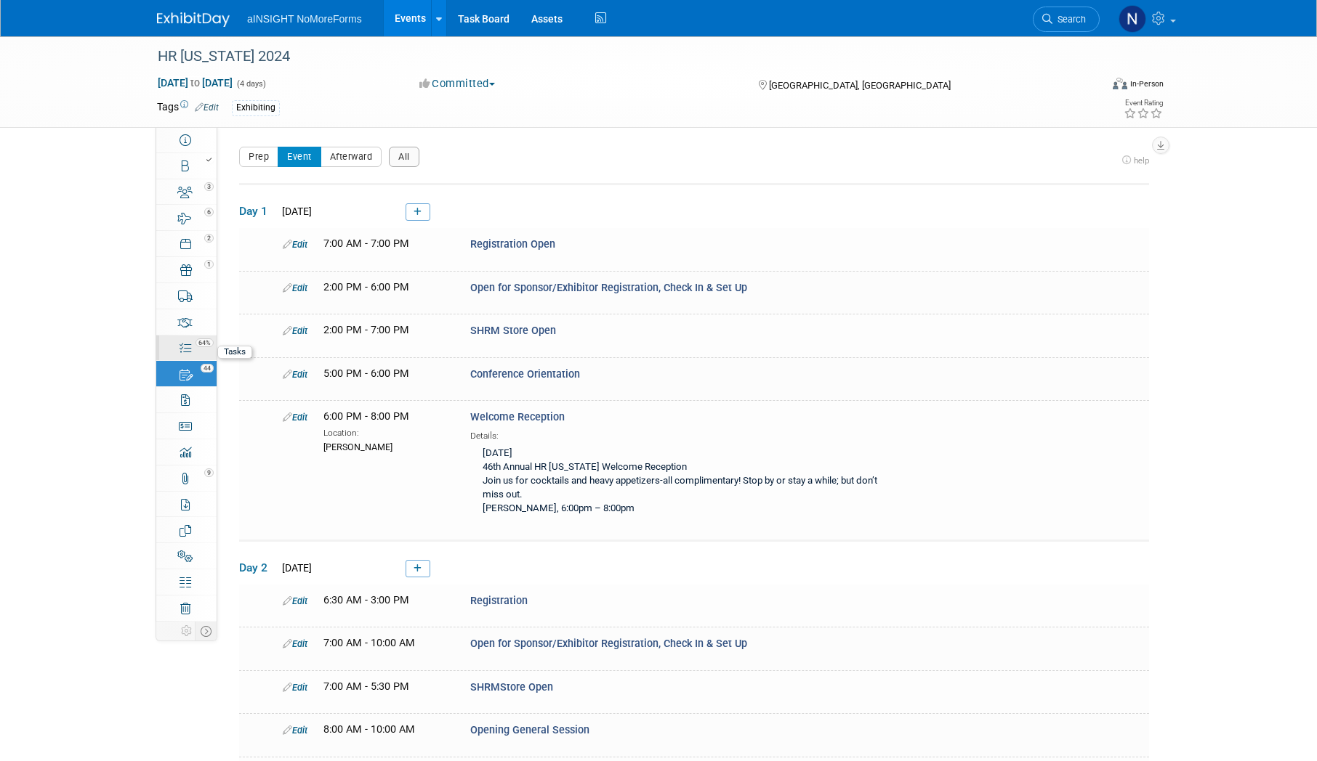
click at [195, 337] on div "64%" at bounding box center [195, 342] width 42 height 10
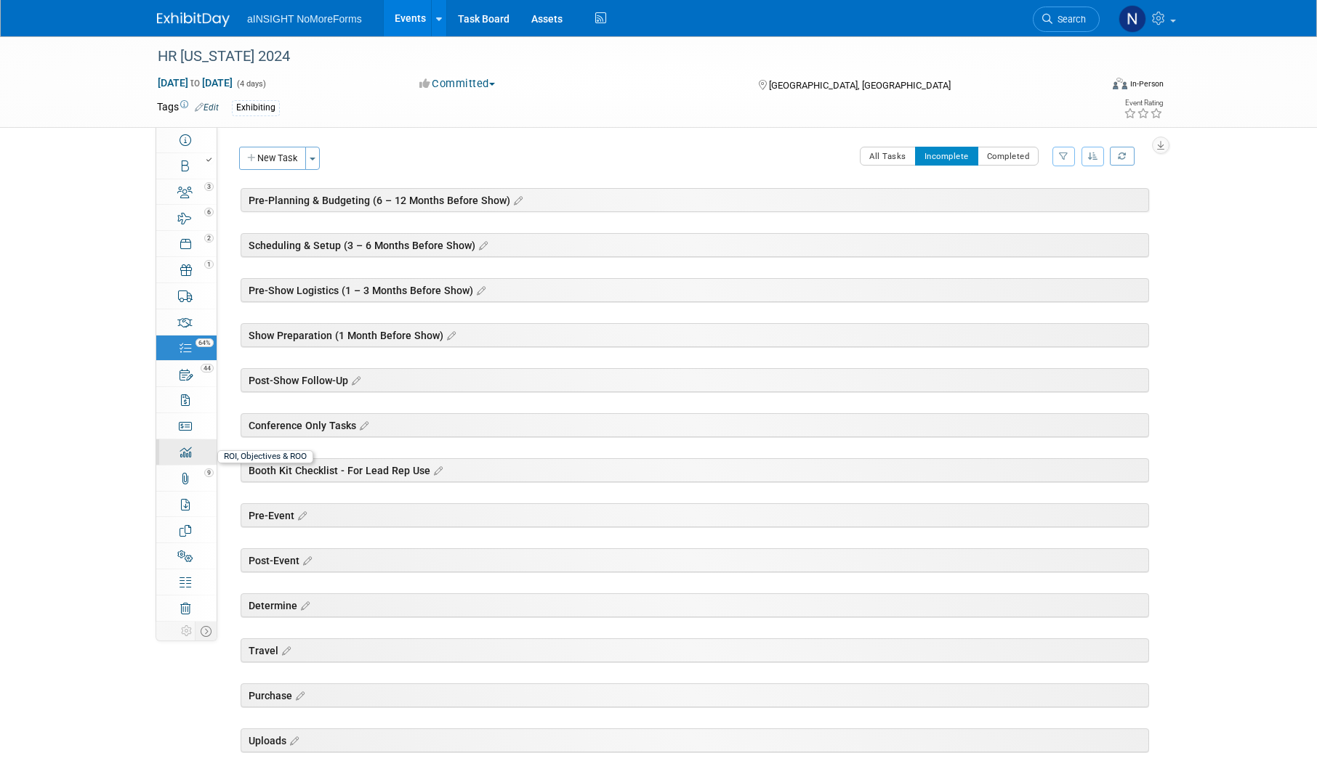
click at [198, 464] on link "0 ROI, Objectives & ROO 0" at bounding box center [186, 452] width 60 height 25
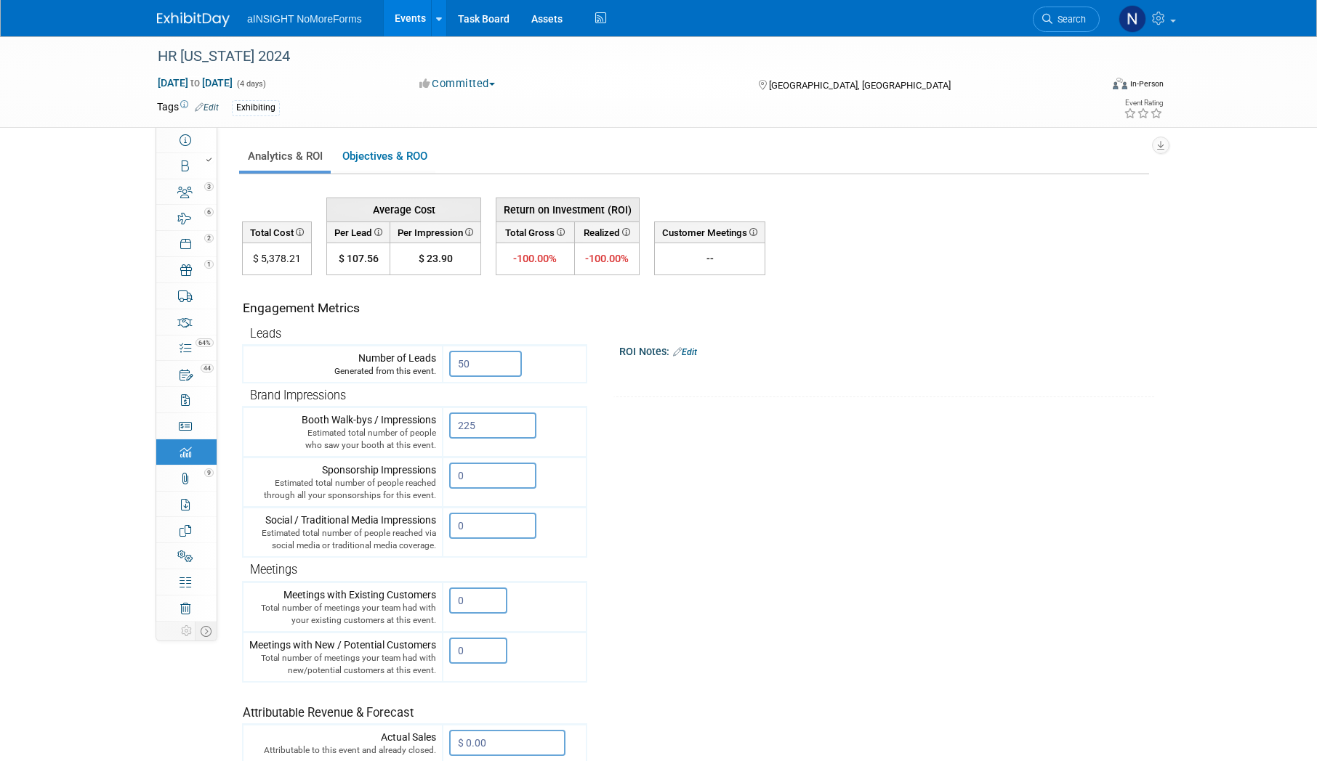
click at [564, 233] on icon at bounding box center [559, 232] width 10 height 8
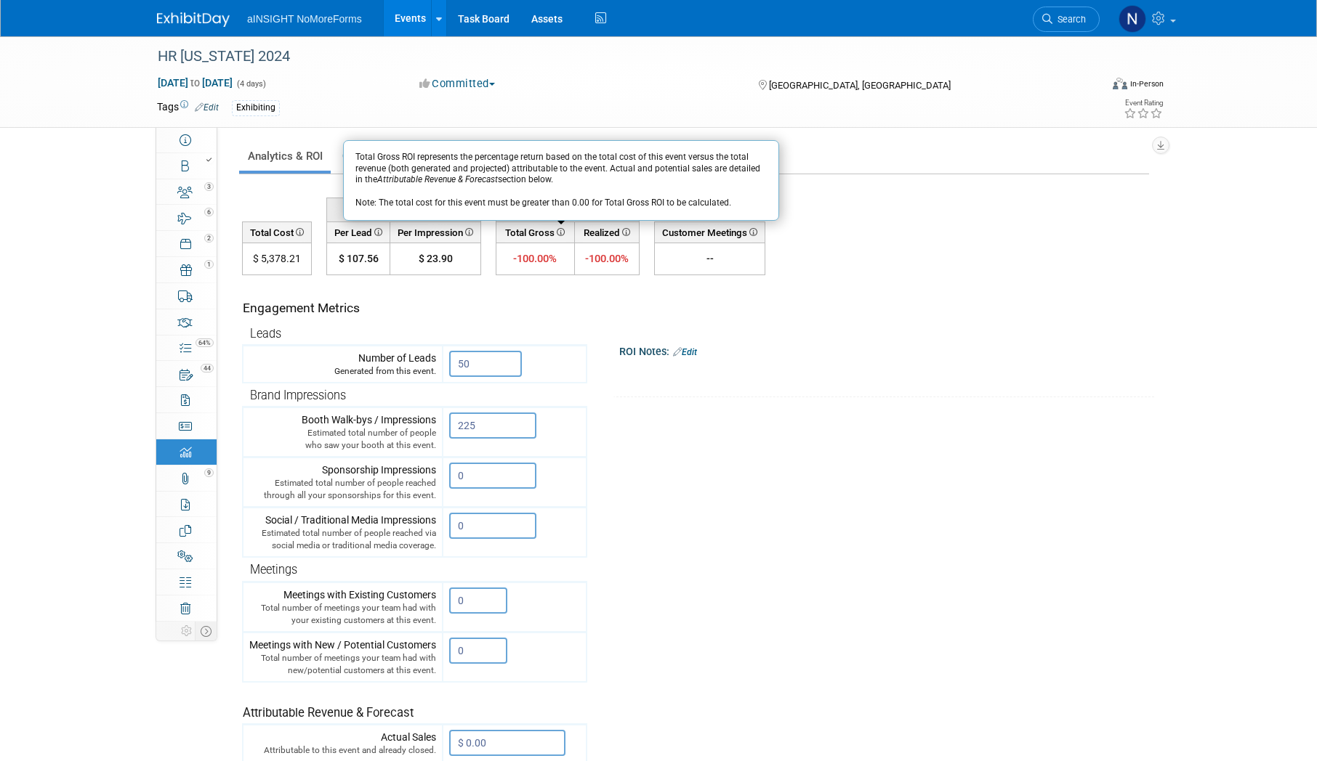
click at [629, 232] on icon at bounding box center [625, 232] width 10 height 8
click at [626, 233] on icon at bounding box center [625, 232] width 10 height 8
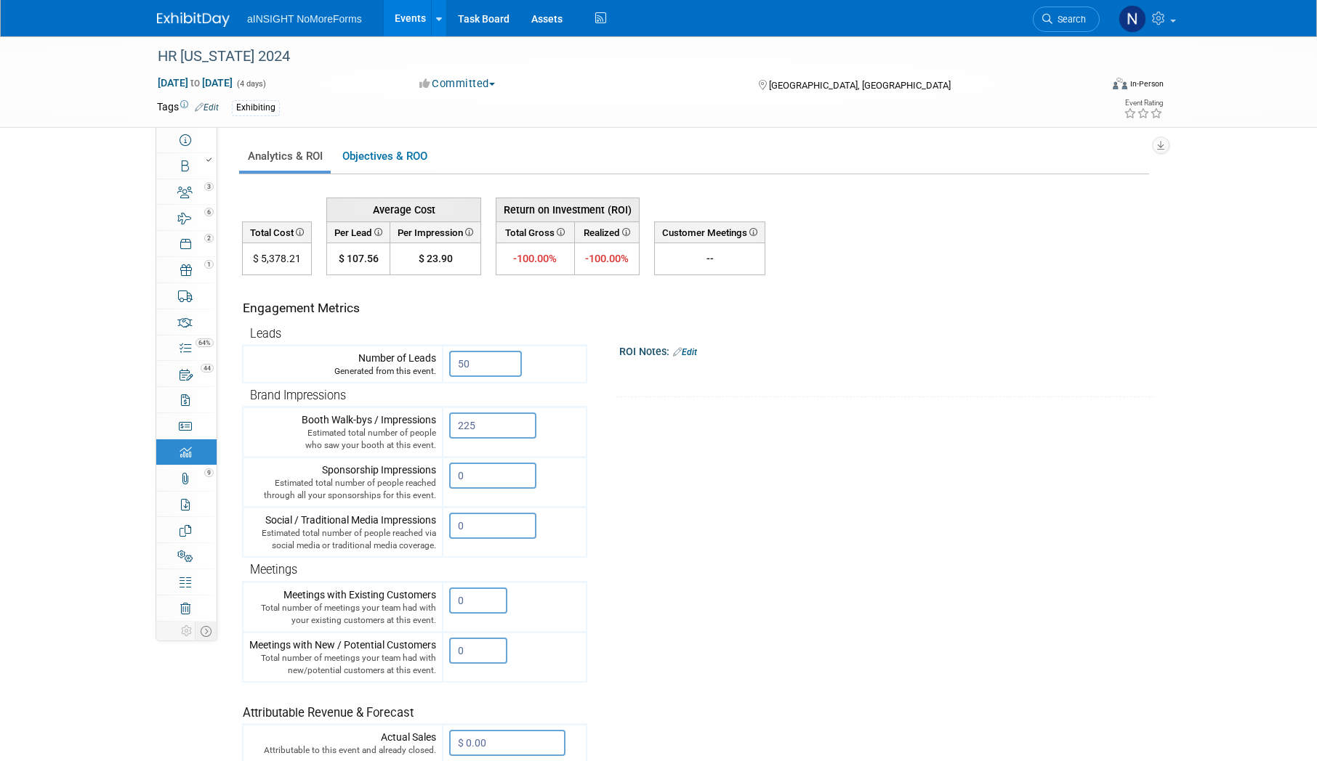
drag, startPoint x: 1139, startPoint y: 344, endPoint x: 1027, endPoint y: 343, distance: 111.2
click at [1138, 344] on div "ROI Notes: Edit" at bounding box center [886, 350] width 535 height 19
click at [753, 229] on icon at bounding box center [752, 232] width 10 height 8
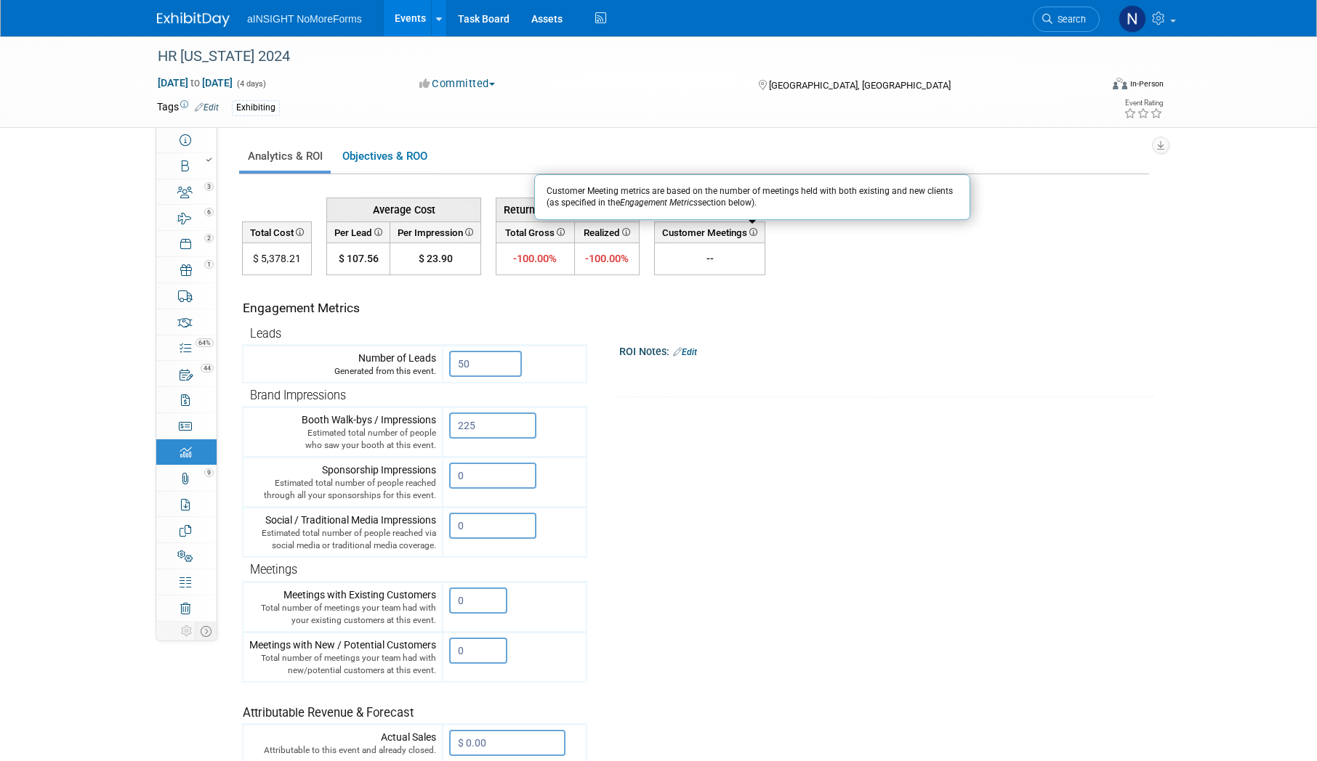
click at [753, 229] on icon at bounding box center [752, 232] width 10 height 8
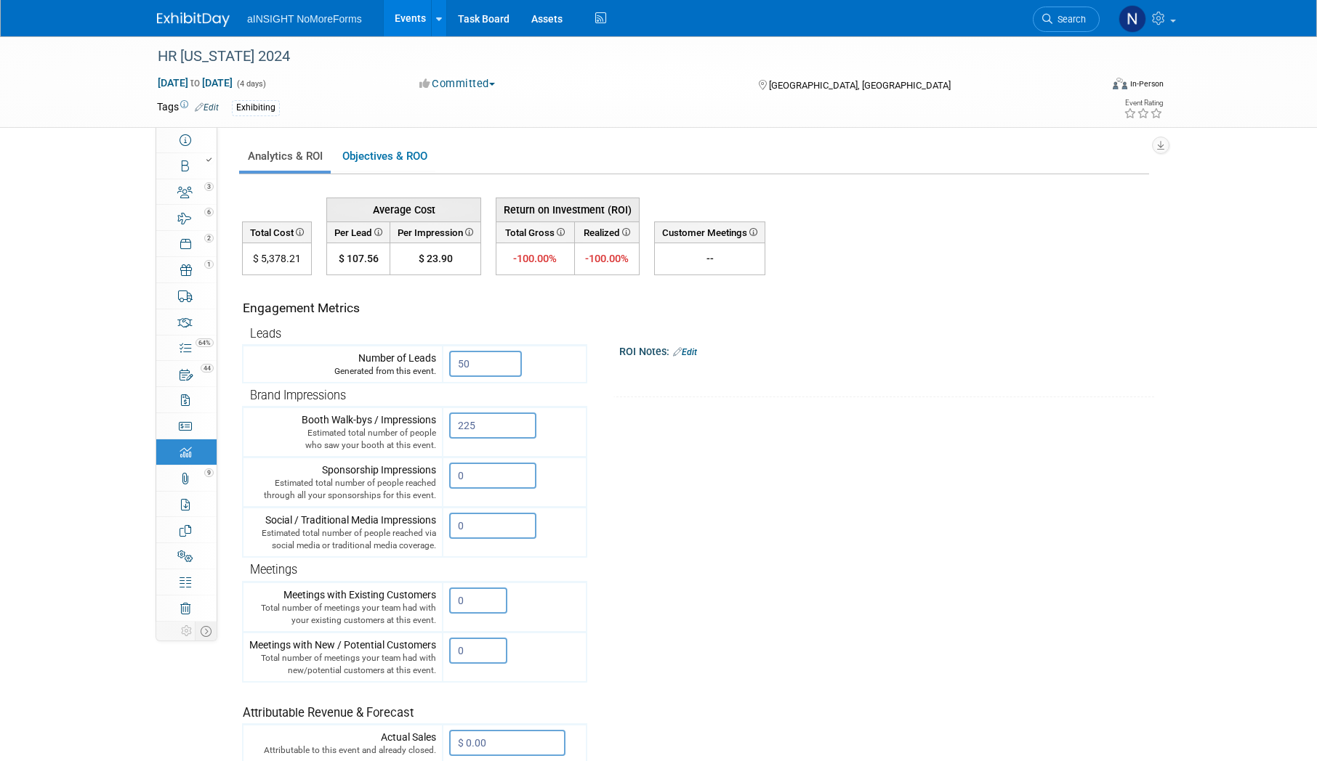
click at [820, 341] on div "ROI Notes: Edit" at bounding box center [886, 350] width 535 height 19
click at [416, 159] on link "Objectives & ROO 0" at bounding box center [385, 156] width 102 height 28
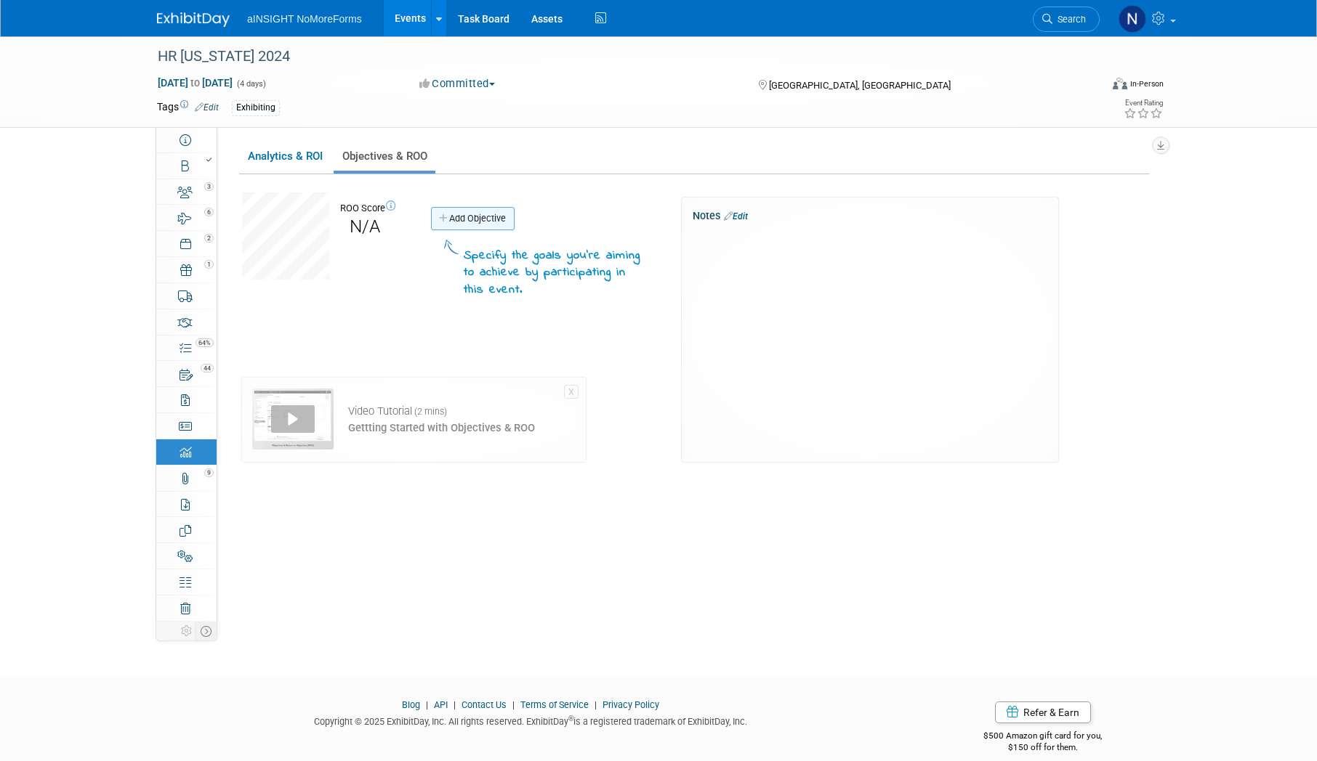
click at [468, 221] on link "Add Objective" at bounding box center [473, 218] width 84 height 23
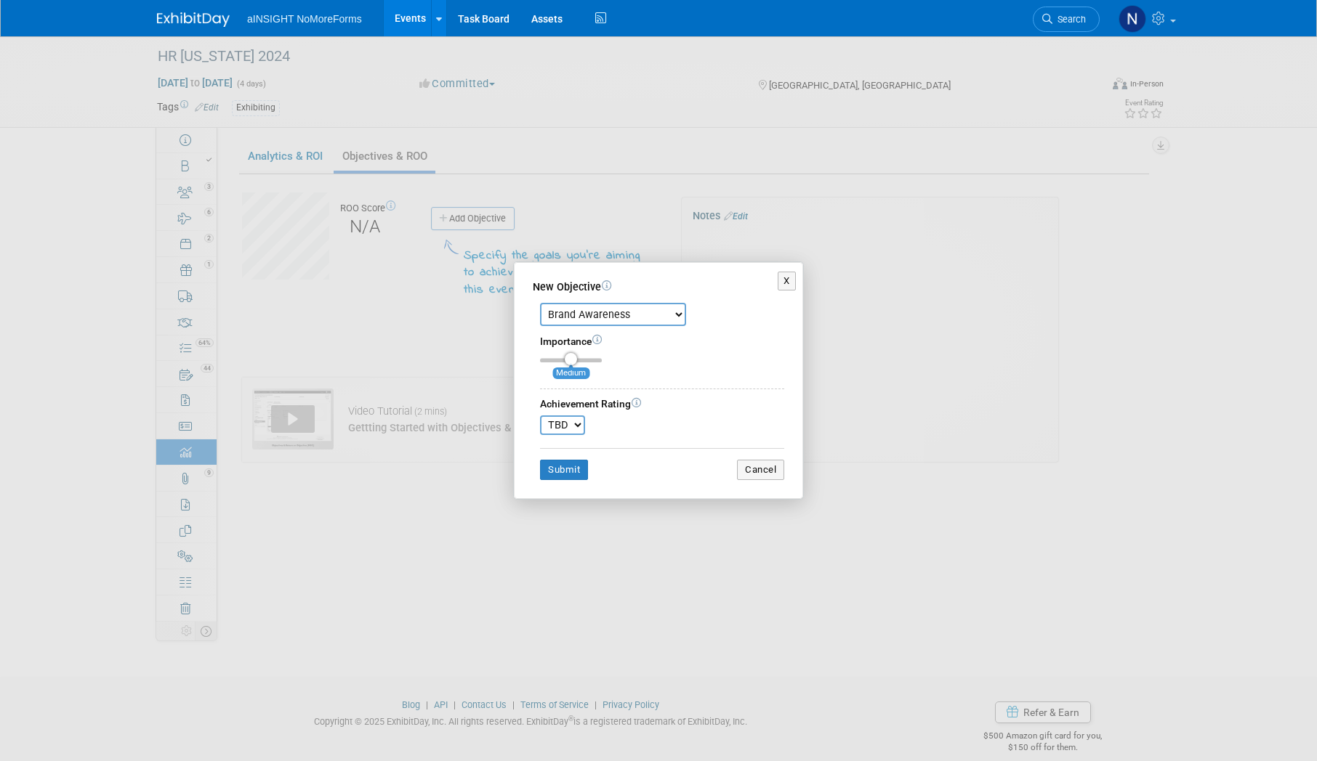
click at [624, 313] on select "Brand Awareness Competition Research Customer Retention Feedback Collection Lea…" at bounding box center [613, 314] width 146 height 23
click at [789, 283] on button "X" at bounding box center [786, 281] width 18 height 19
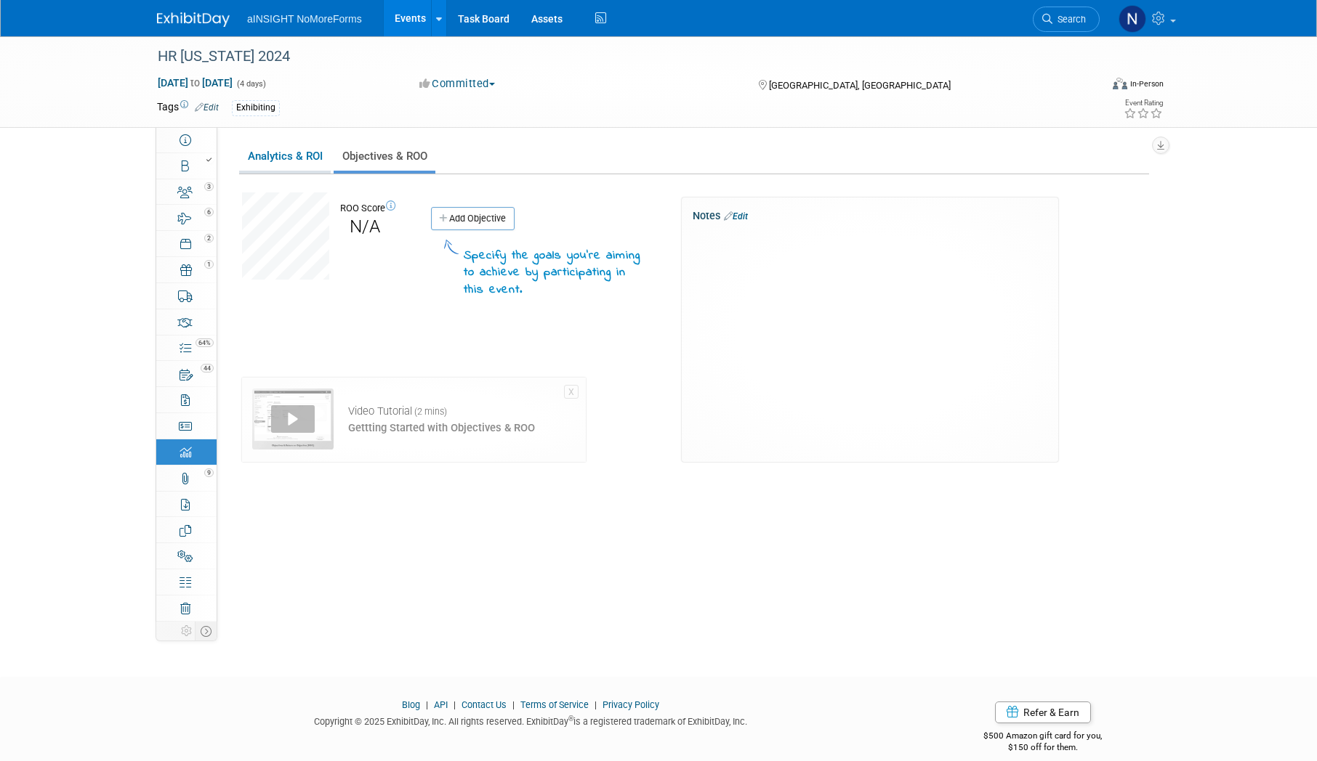
click at [281, 163] on link "Analytics & ROI" at bounding box center [285, 156] width 92 height 28
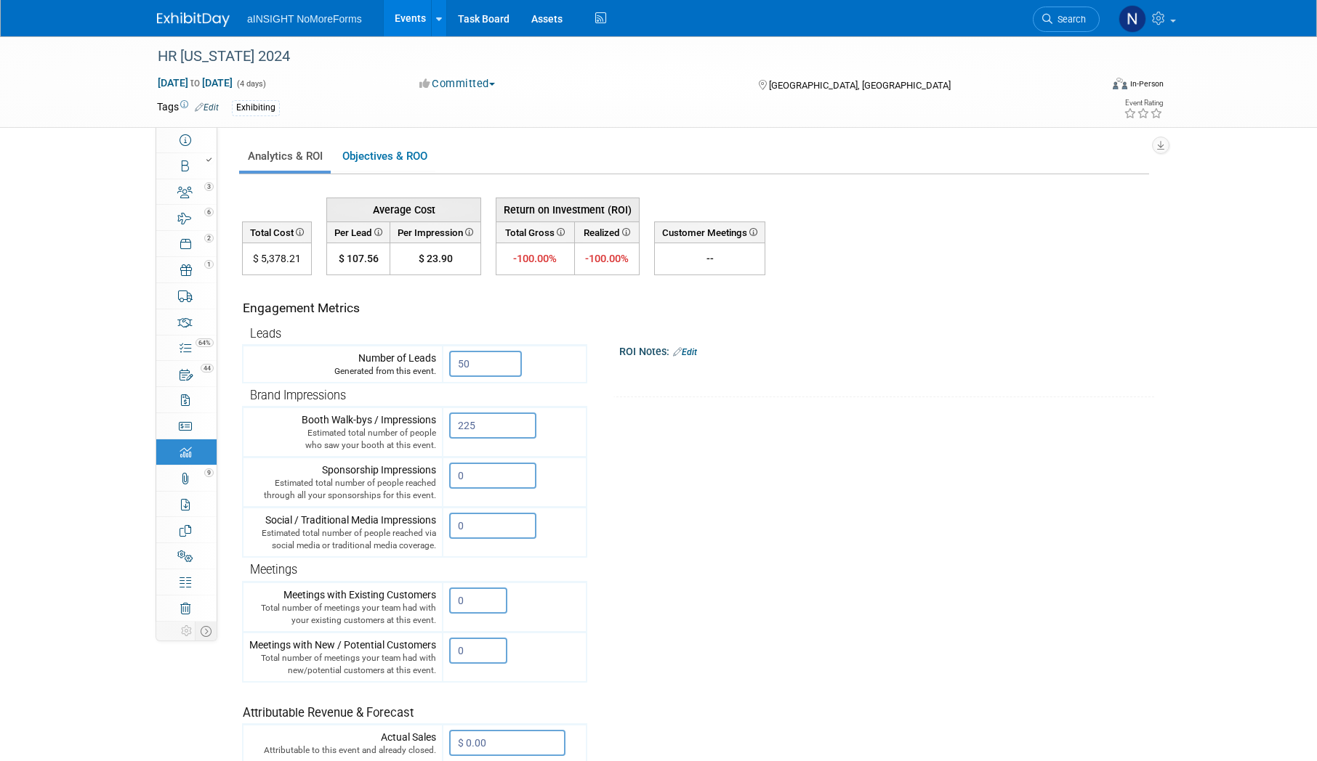
click at [690, 305] on td "ROI Notes: Edit X" at bounding box center [865, 336] width 556 height 122
